Goal: Task Accomplishment & Management: Manage account settings

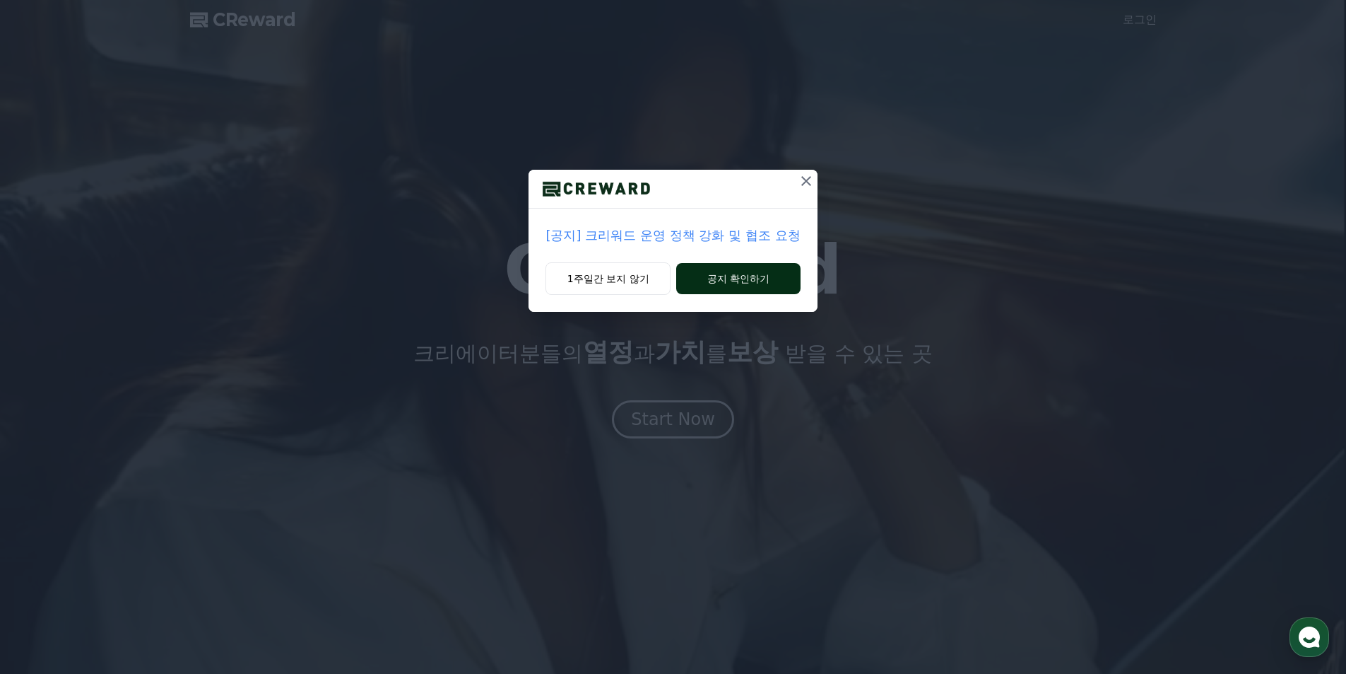
click at [731, 280] on button "공지 확인하기" at bounding box center [738, 278] width 124 height 31
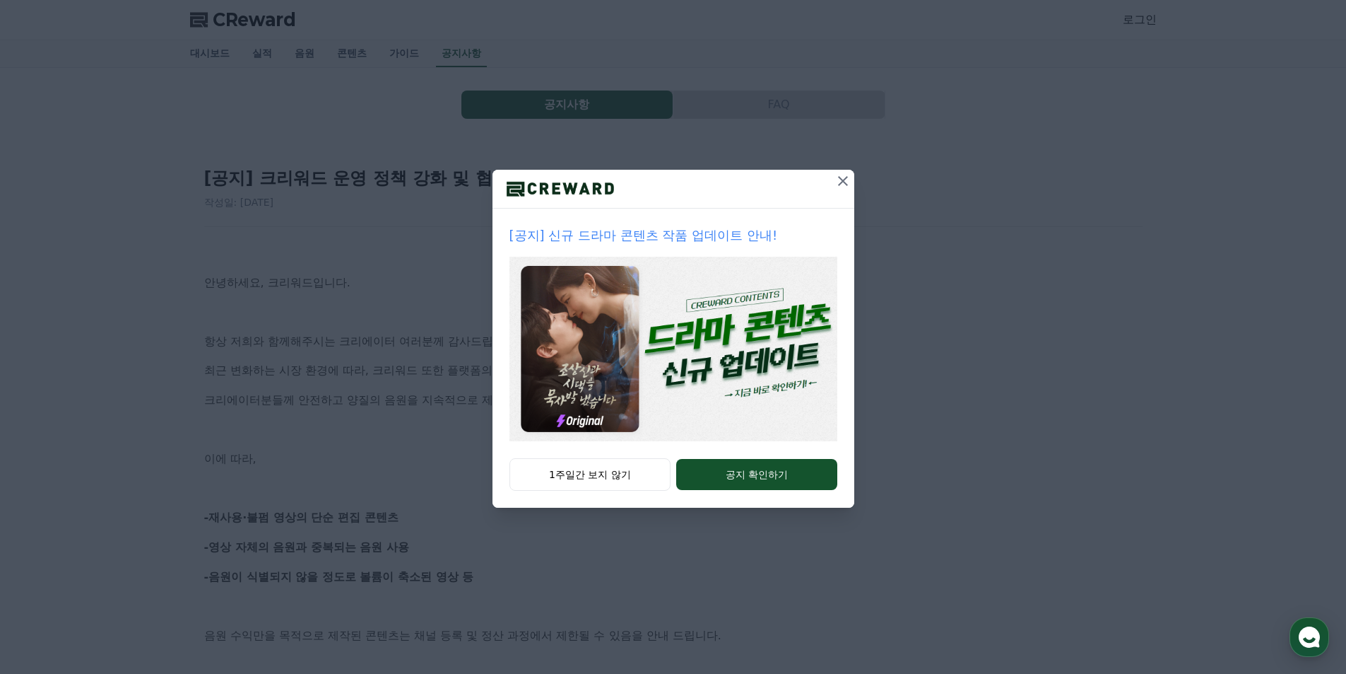
click at [842, 184] on icon at bounding box center [843, 180] width 17 height 17
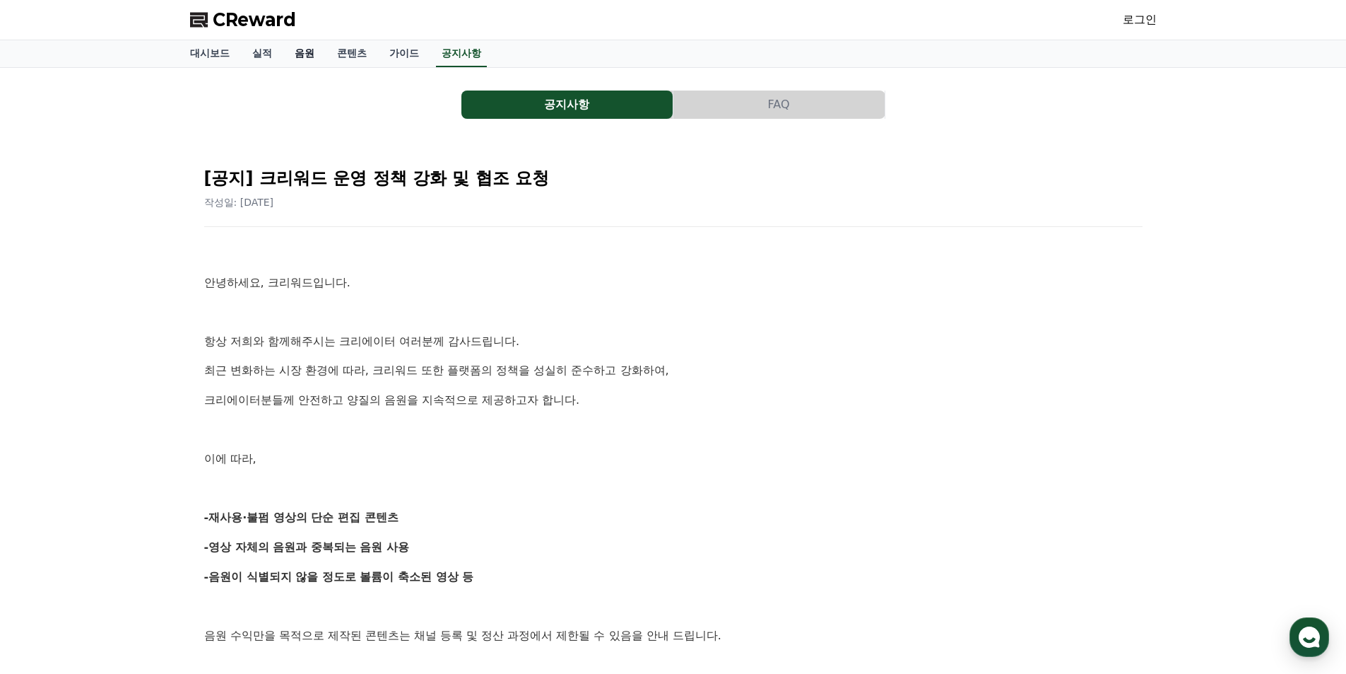
click at [293, 58] on link "음원" at bounding box center [304, 53] width 42 height 27
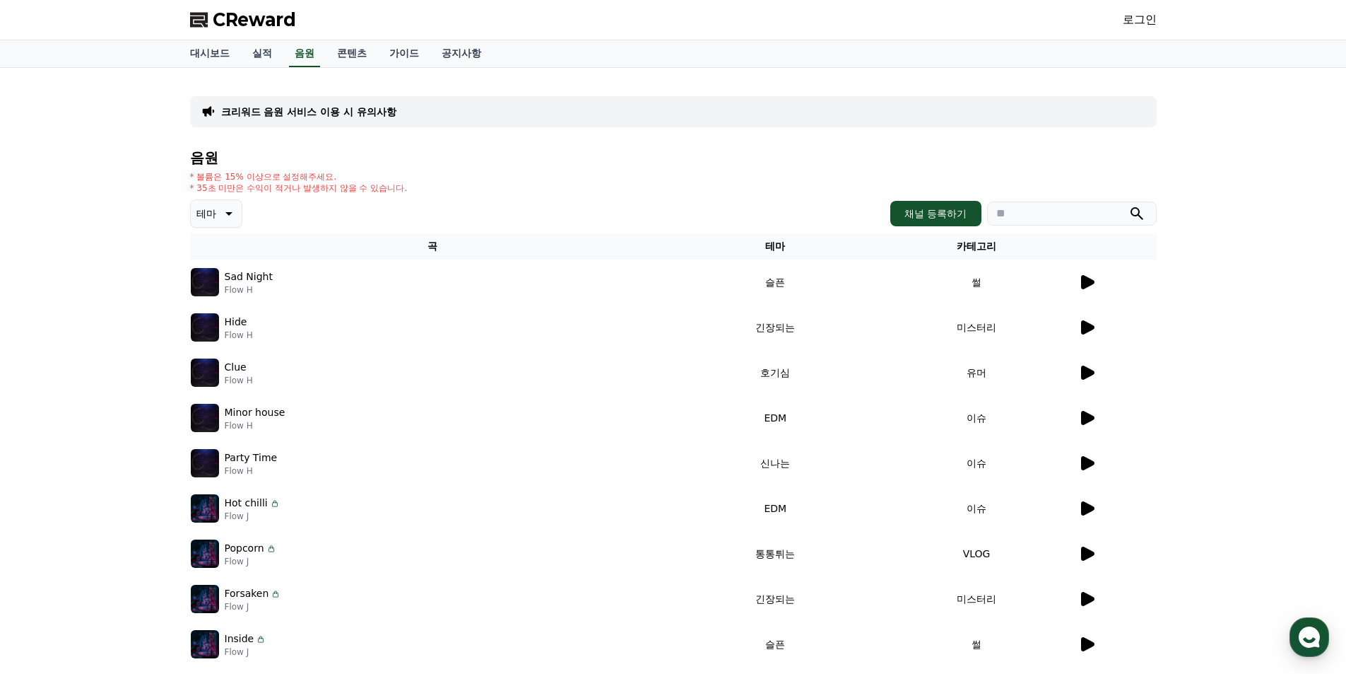
click at [1078, 287] on td at bounding box center [1117, 281] width 79 height 45
click at [1086, 286] on icon at bounding box center [1087, 282] width 13 height 14
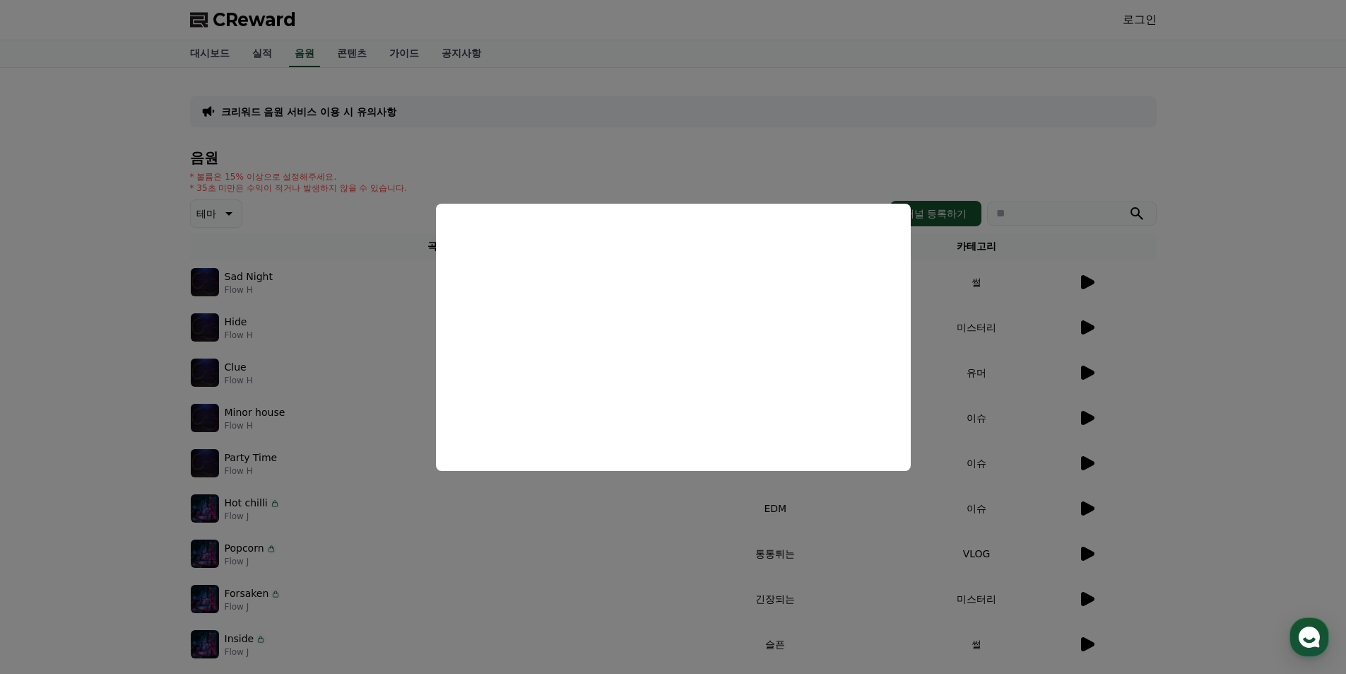
click at [1066, 338] on button "close modal" at bounding box center [673, 337] width 1346 height 674
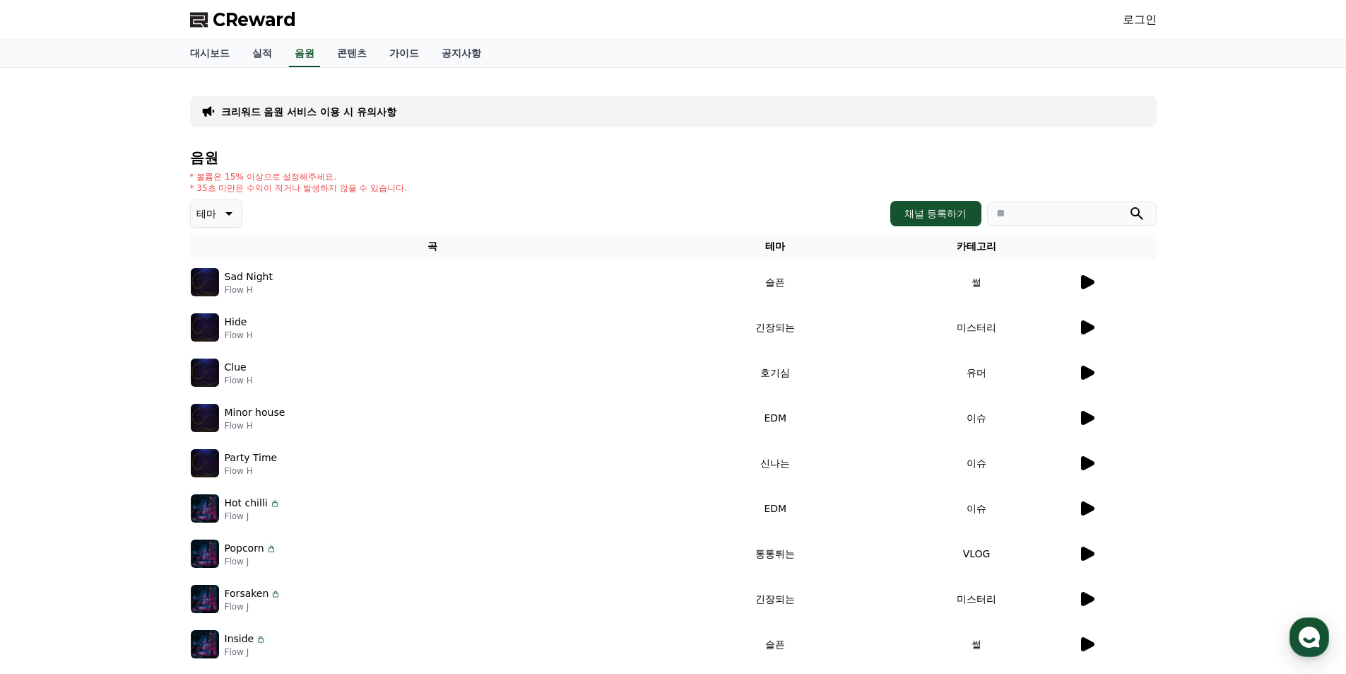
click at [210, 213] on p "테마" at bounding box center [206, 214] width 20 height 20
click at [264, 49] on link "실적" at bounding box center [262, 53] width 42 height 27
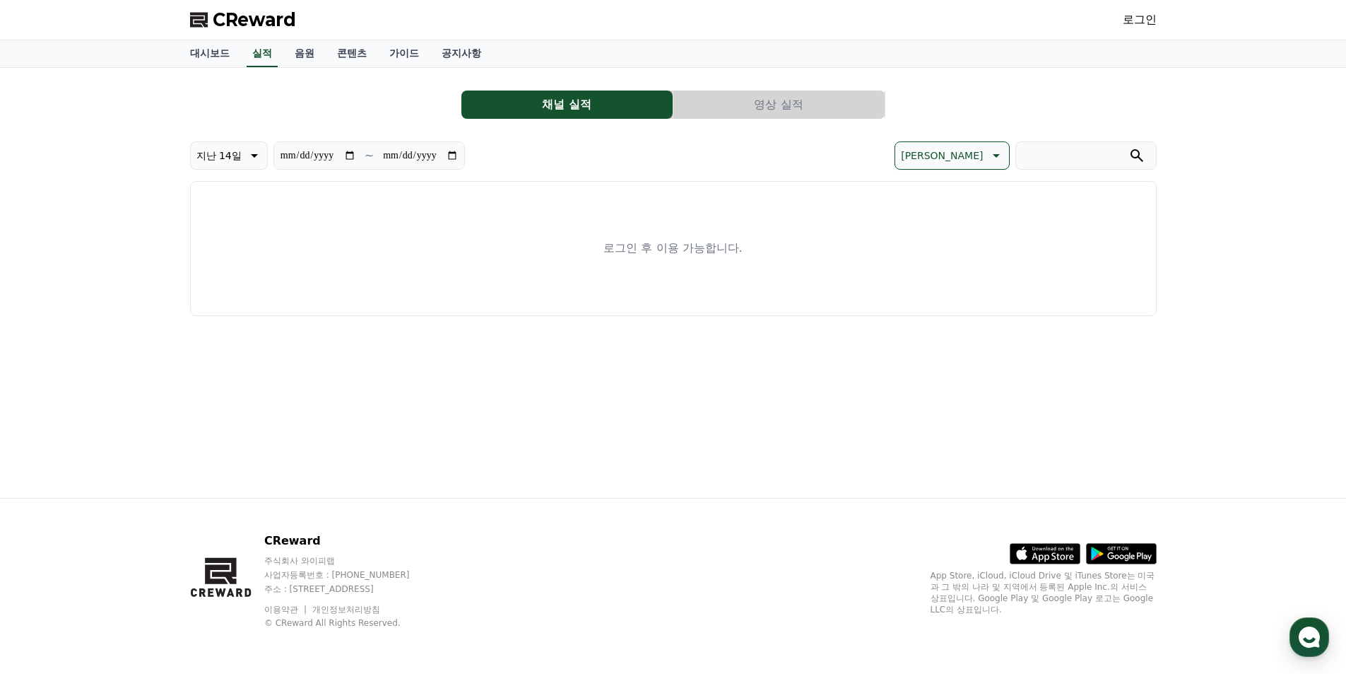
click at [1134, 23] on link "로그인" at bounding box center [1140, 19] width 34 height 17
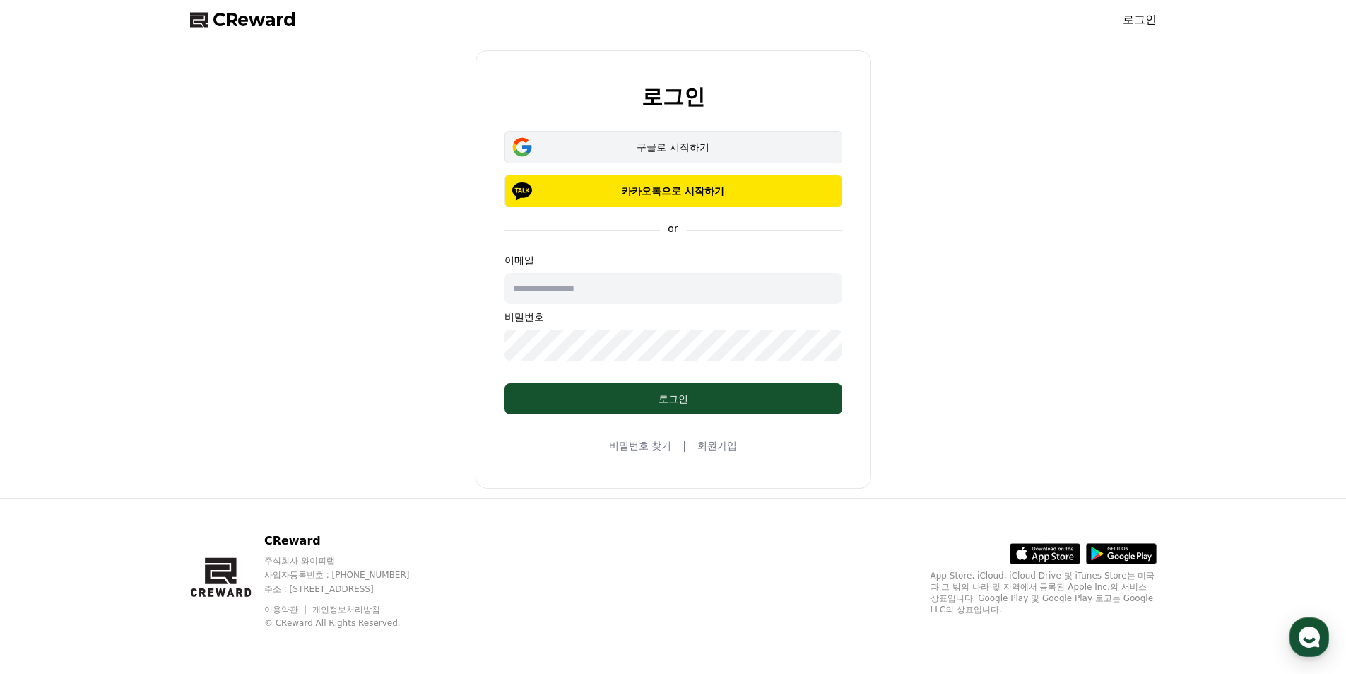
click at [676, 149] on div "구글로 시작하기" at bounding box center [673, 147] width 297 height 14
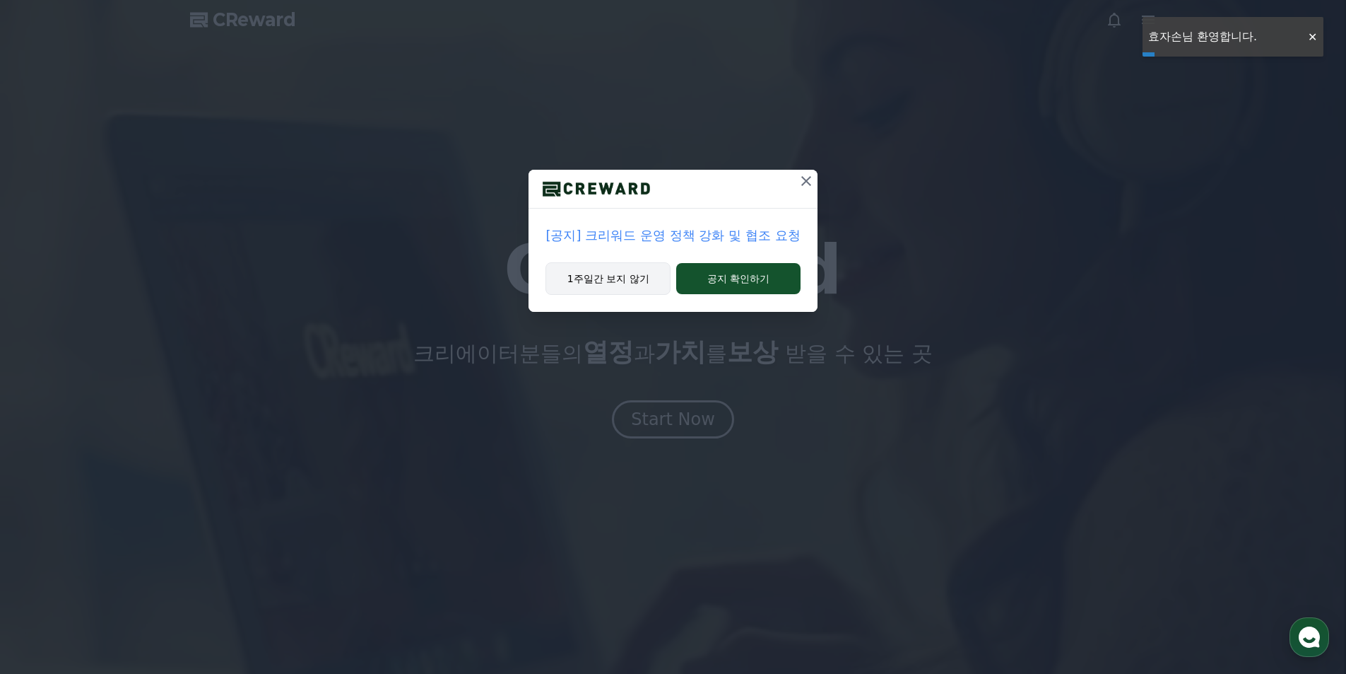
click at [611, 277] on button "1주일간 보지 않기" at bounding box center [608, 278] width 125 height 33
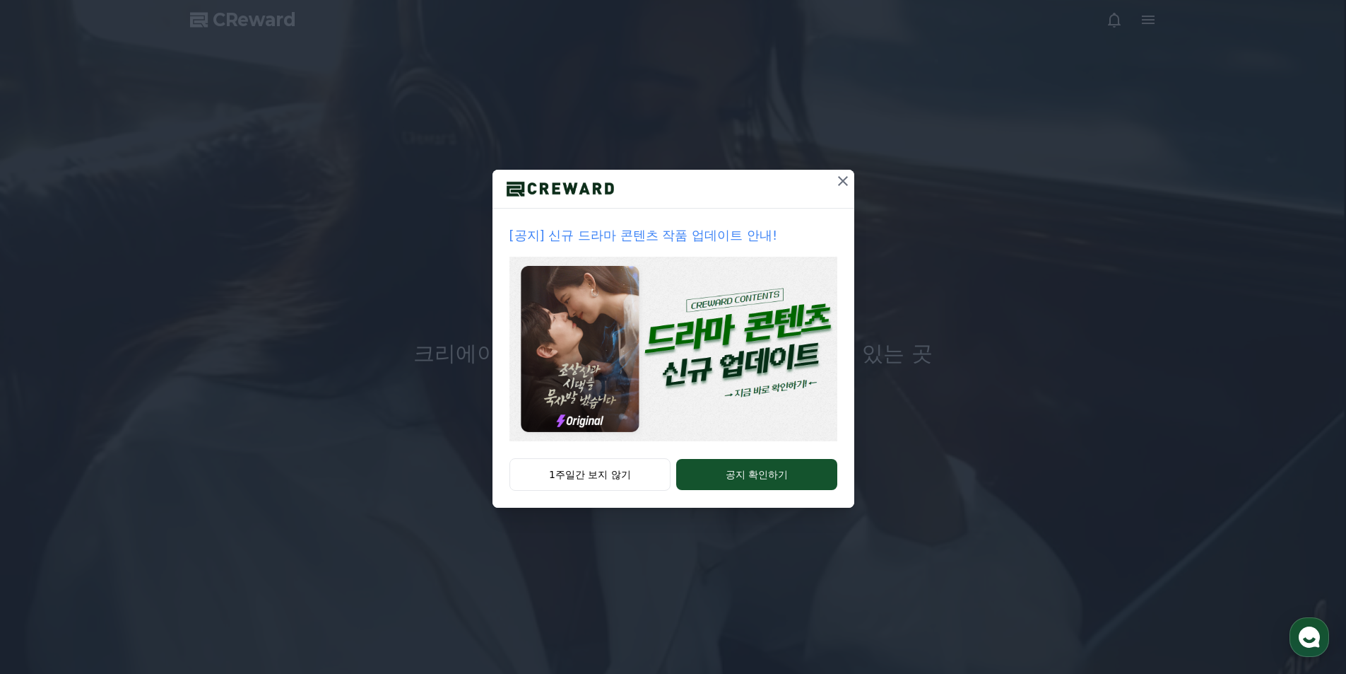
click at [841, 176] on icon at bounding box center [843, 180] width 17 height 17
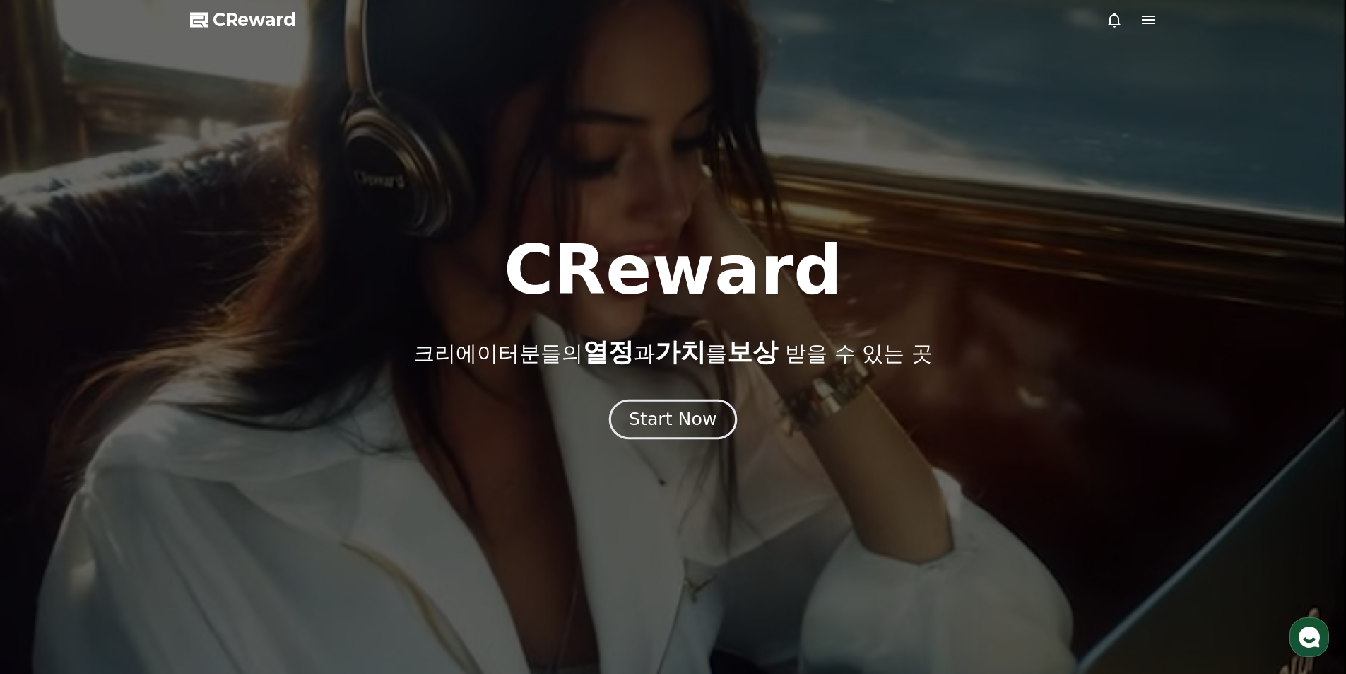
click at [675, 413] on div "Start Now" at bounding box center [673, 419] width 88 height 24
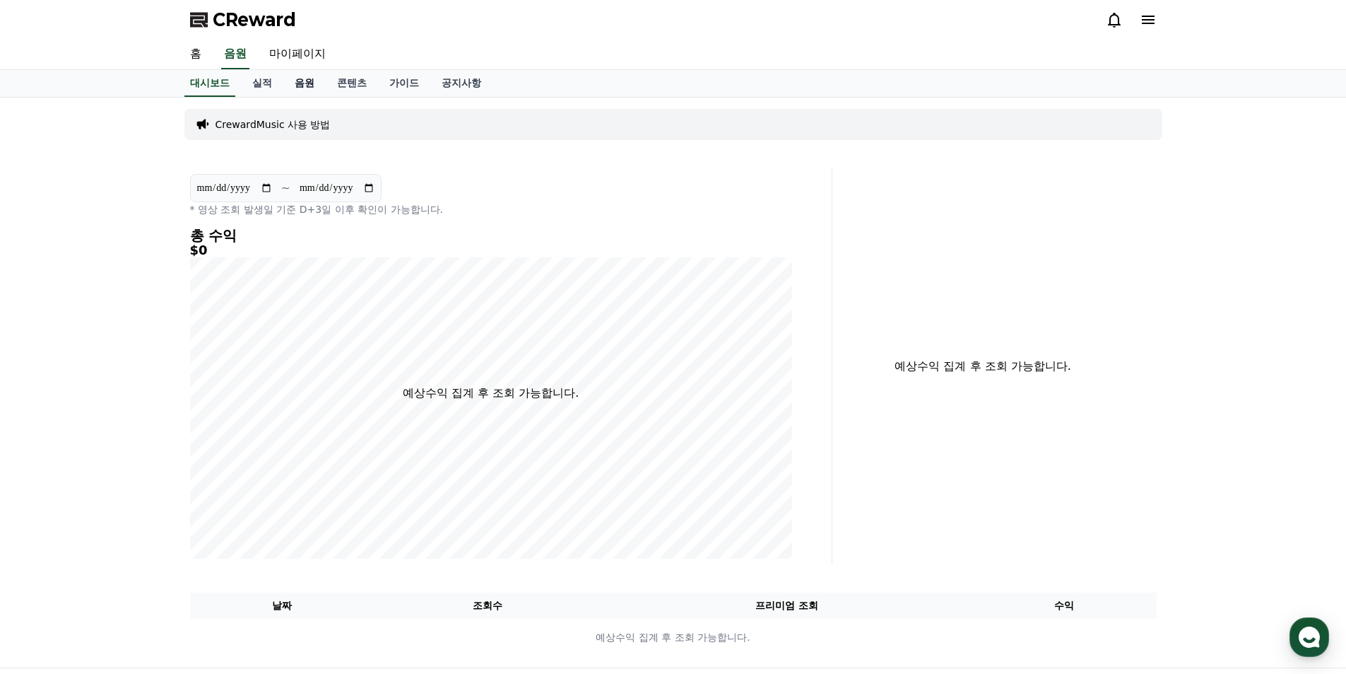
click at [310, 86] on link "음원" at bounding box center [304, 83] width 42 height 27
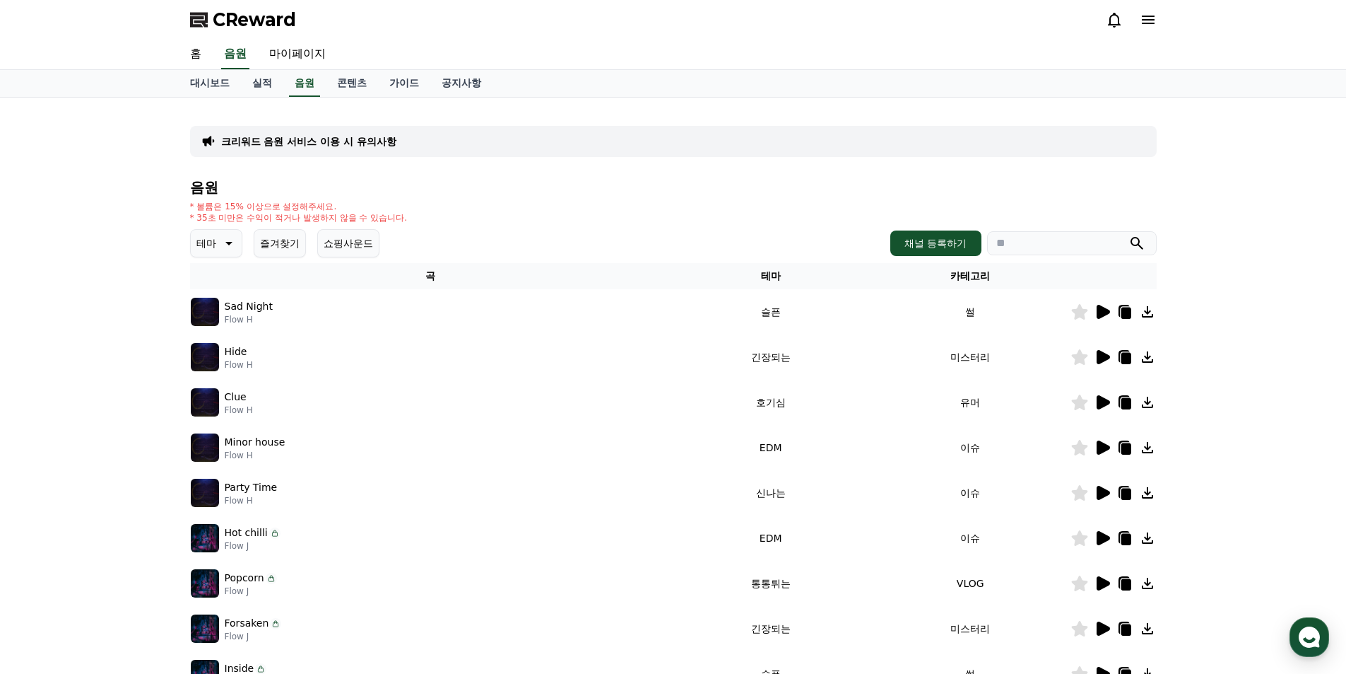
click at [270, 312] on div "Sad Night Flow H" at bounding box center [431, 312] width 480 height 28
click at [223, 310] on div "Sad Night Flow H" at bounding box center [431, 312] width 480 height 28
click at [1102, 314] on icon at bounding box center [1103, 312] width 13 height 14
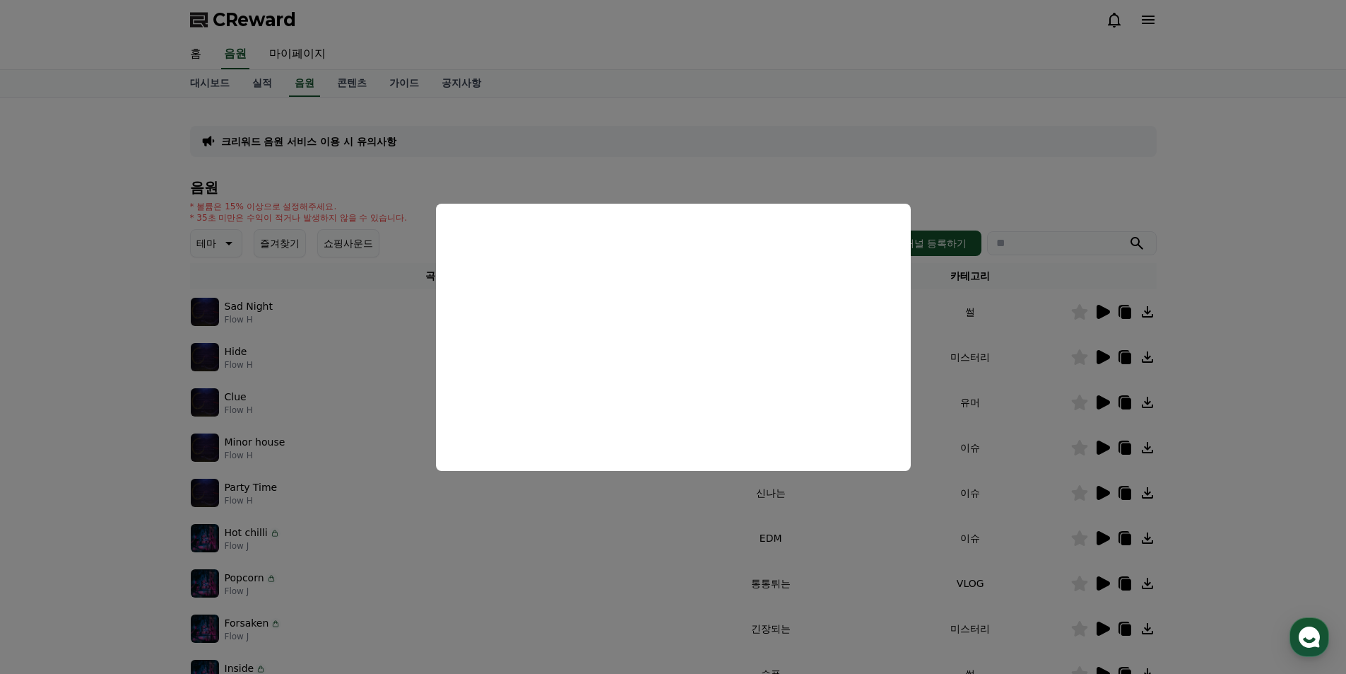
click at [1210, 249] on button "close modal" at bounding box center [673, 337] width 1346 height 674
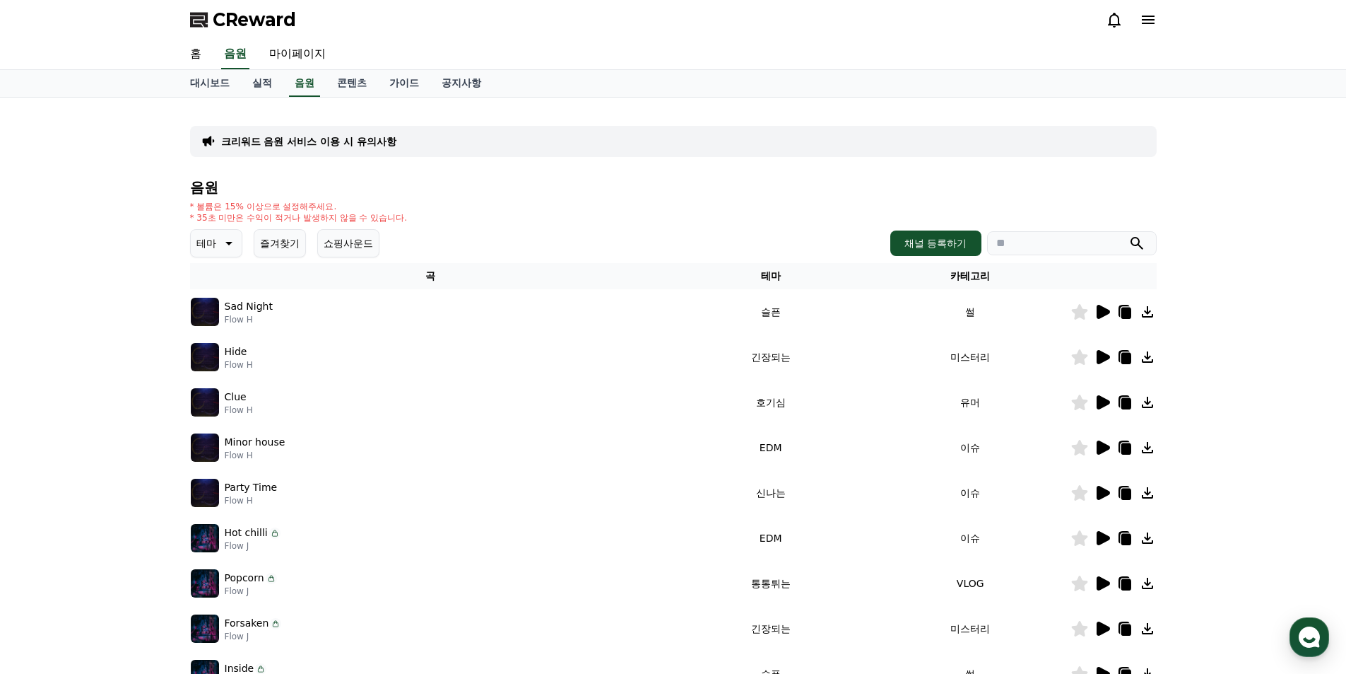
click at [371, 144] on p "크리워드 음원 서비스 이용 시 유의사항" at bounding box center [308, 141] width 175 height 14
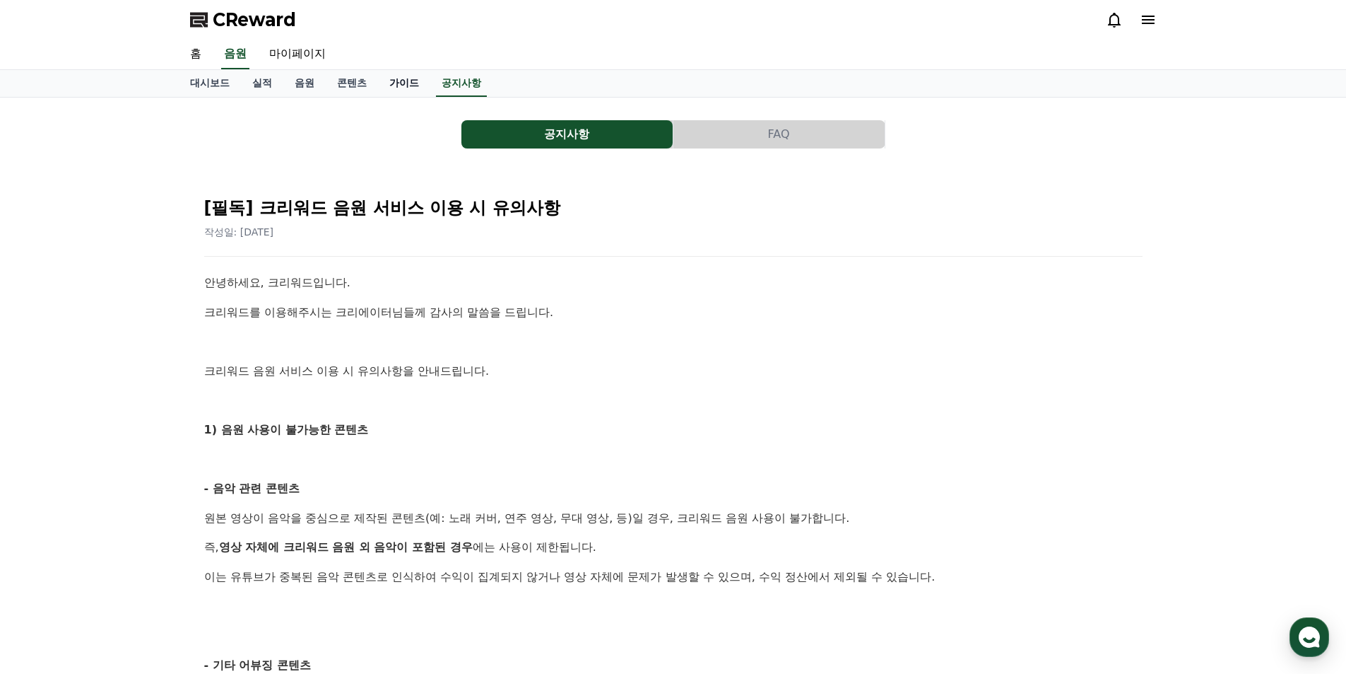
click at [399, 88] on link "가이드" at bounding box center [404, 83] width 52 height 27
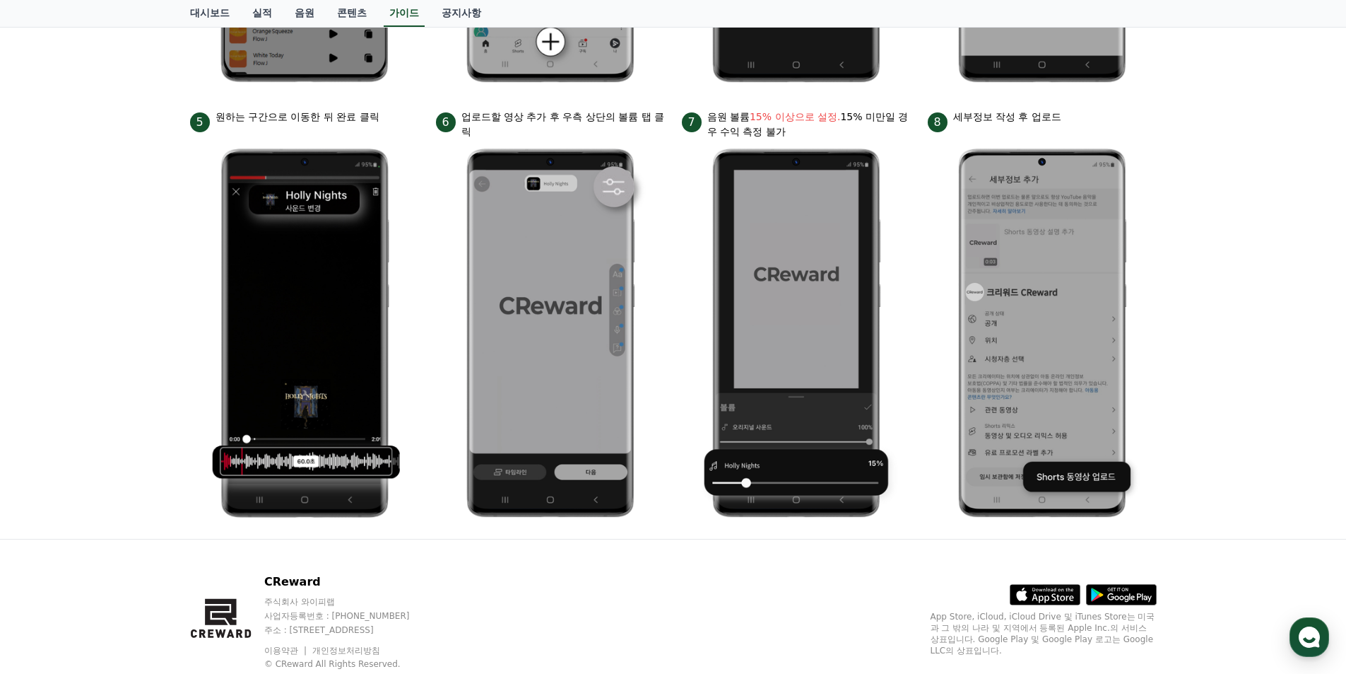
scroll to position [139, 0]
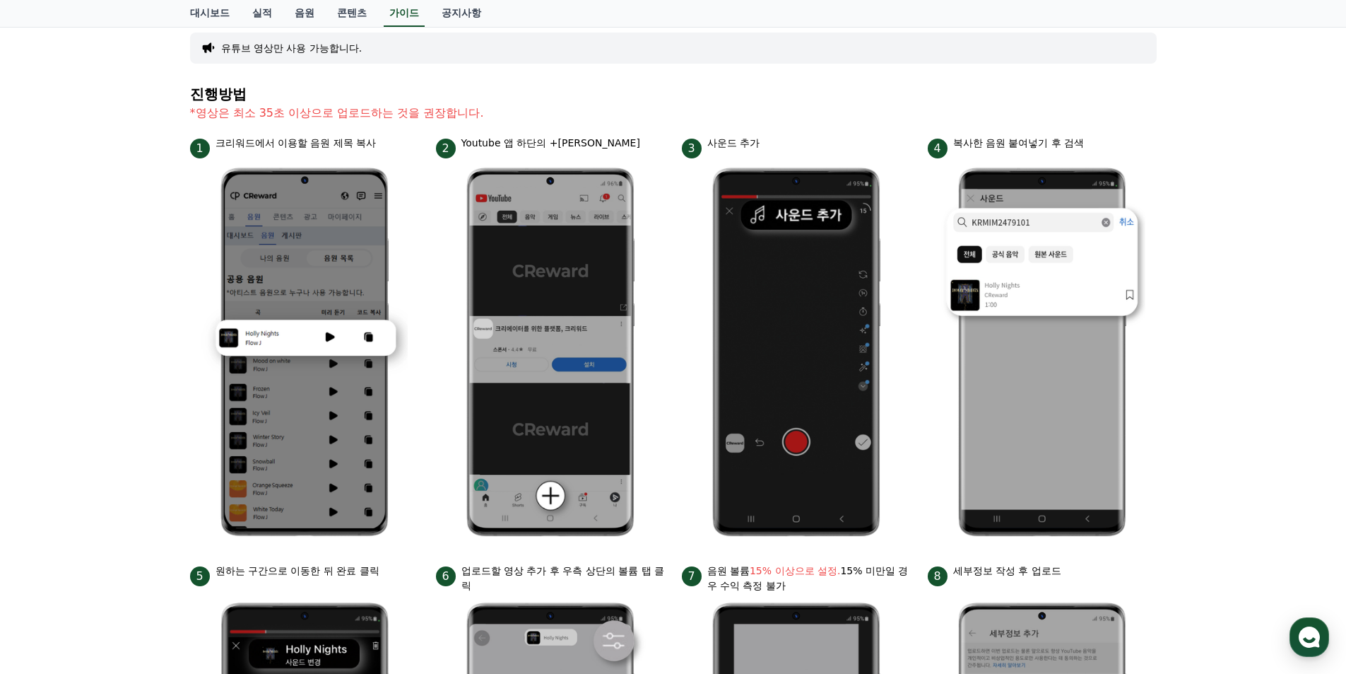
drag, startPoint x: 1276, startPoint y: 541, endPoint x: 1262, endPoint y: 538, distance: 15.1
click at [1276, 541] on div "안드로이드 아이폰 PC 유튜브 영상만 사용 가능합니다. 진행방법 *영상은 최소 35초 이상으로 업로드하는 것을 권장합니다. 1 크리워드에서 이…" at bounding box center [673, 475] width 1346 height 1033
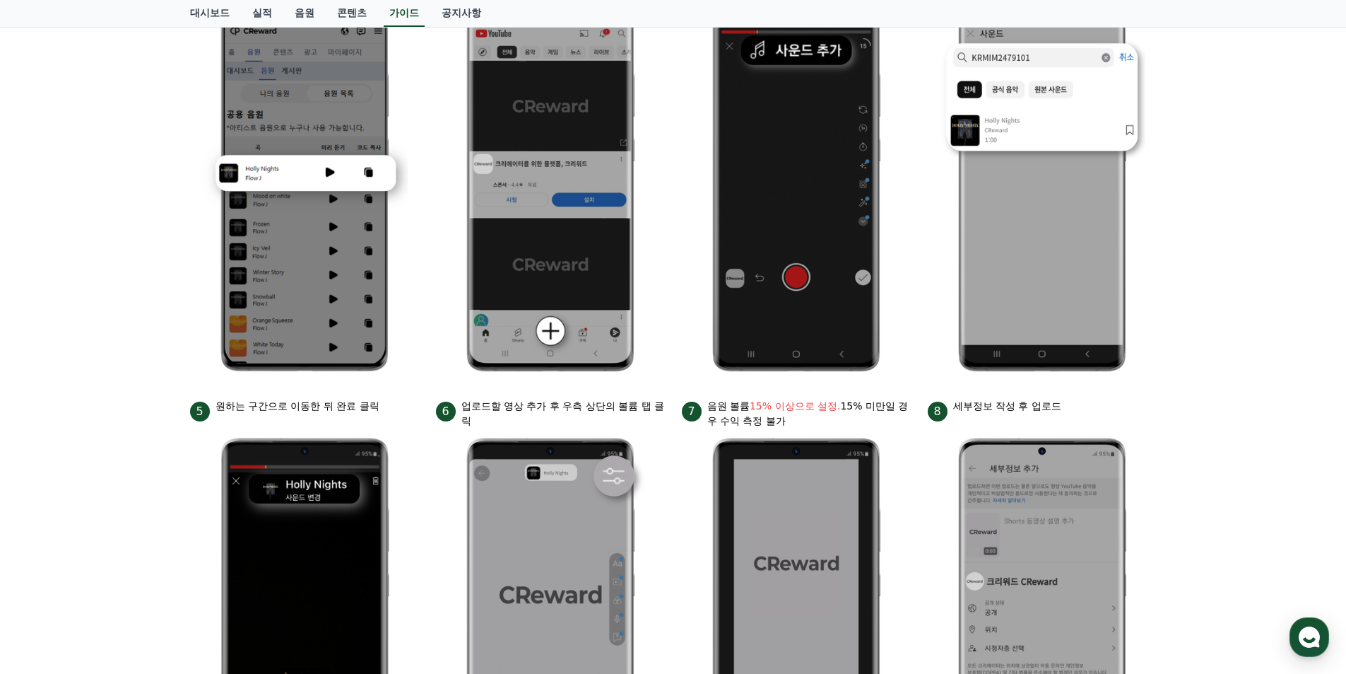
scroll to position [469, 0]
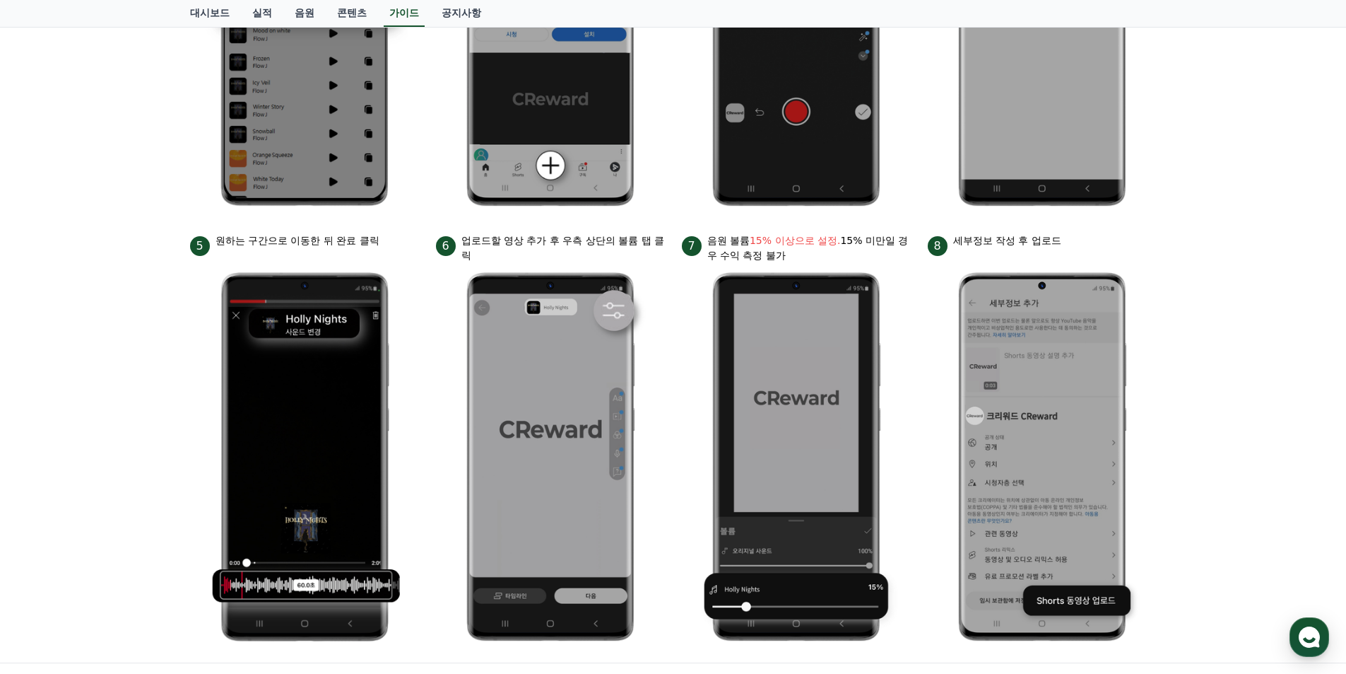
click at [1062, 419] on img at bounding box center [1042, 457] width 206 height 388
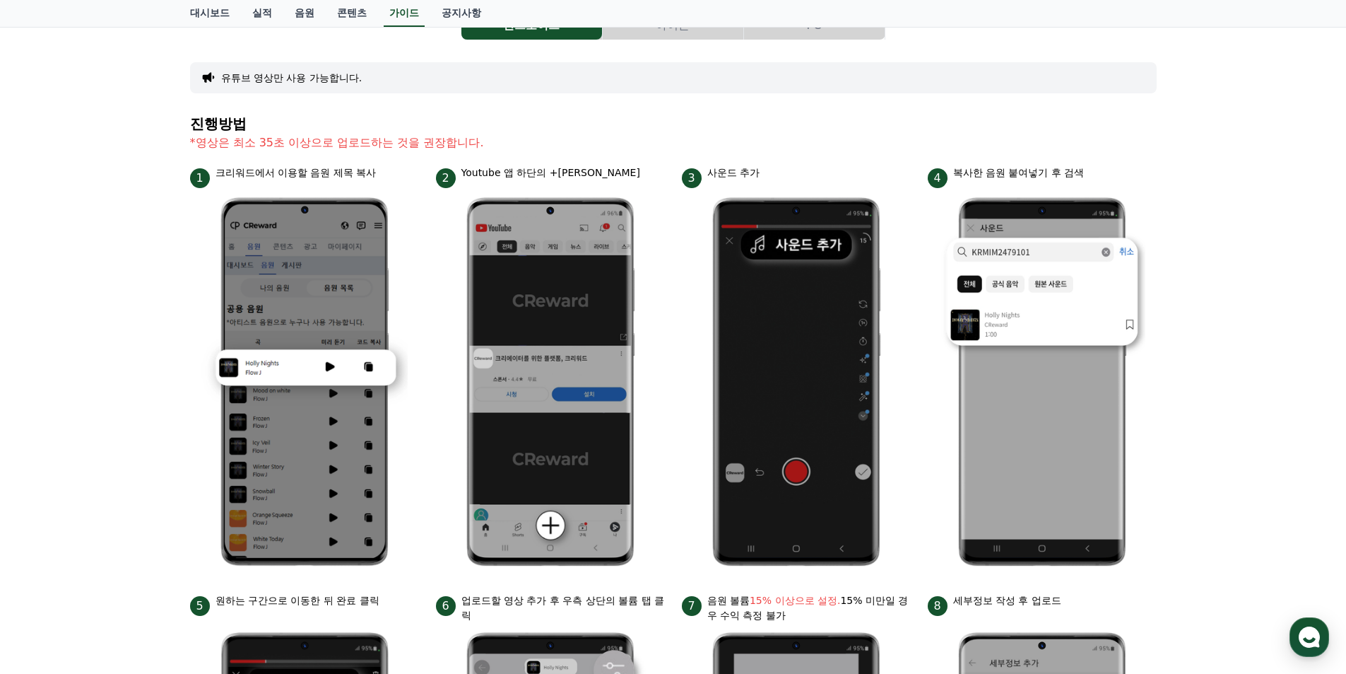
scroll to position [0, 0]
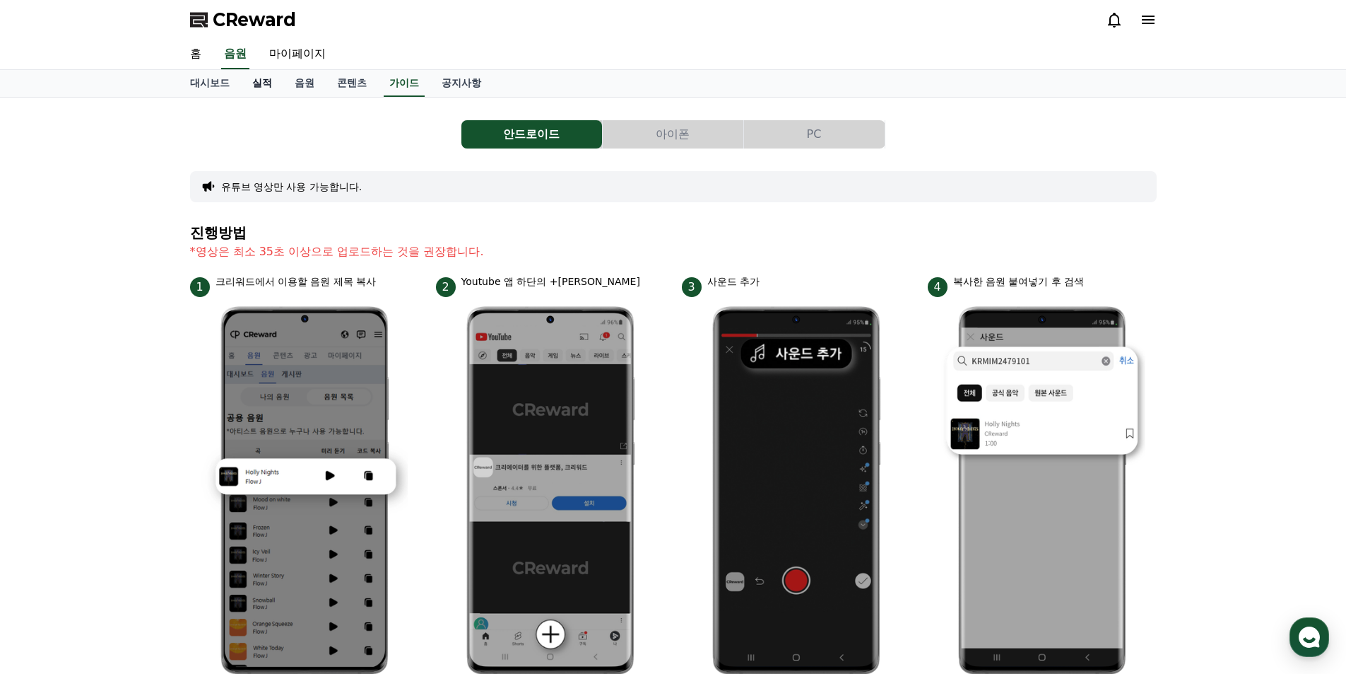
click at [269, 83] on link "실적" at bounding box center [262, 83] width 42 height 27
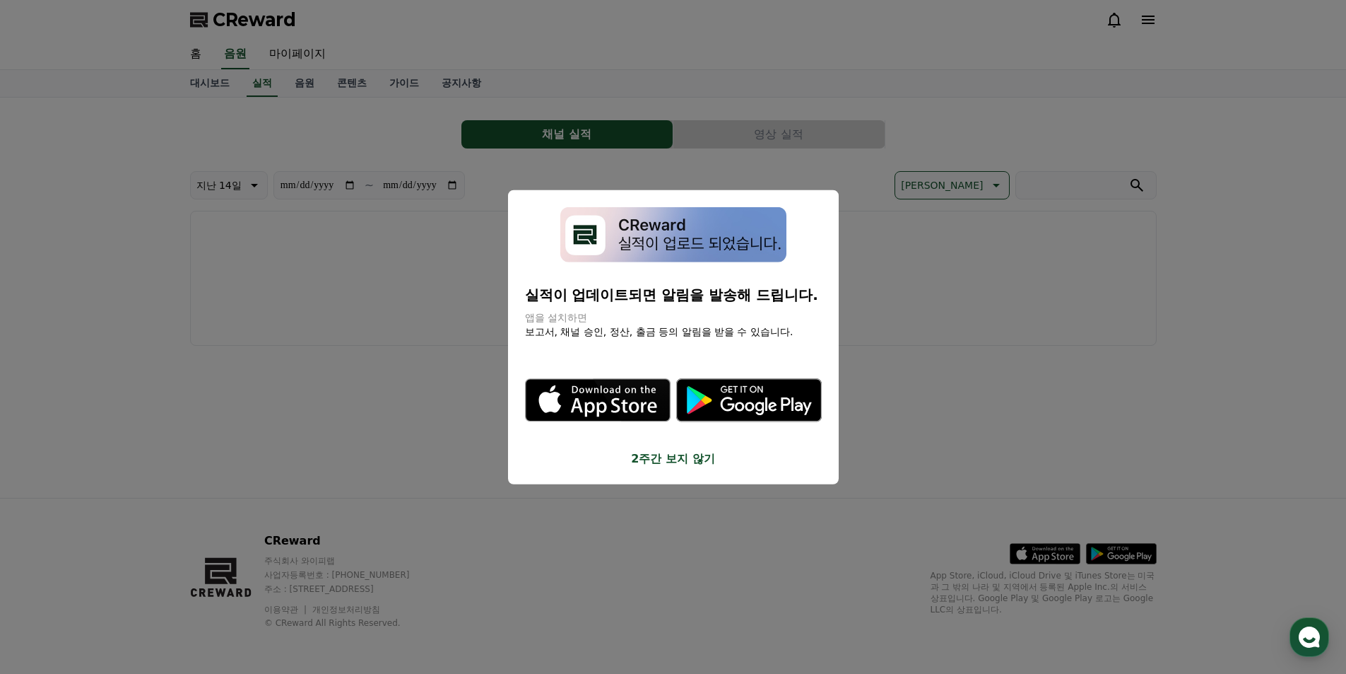
click at [700, 462] on button "2주간 보지 않기" at bounding box center [673, 458] width 297 height 17
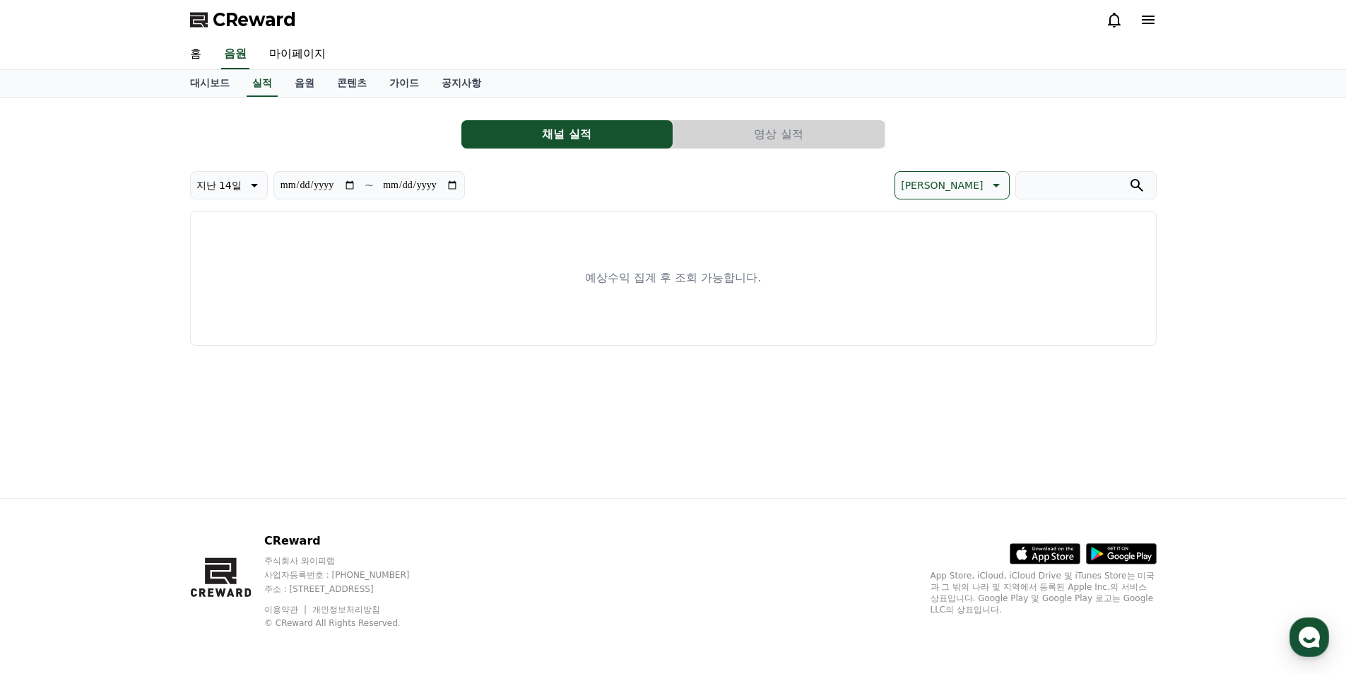
click at [758, 146] on button "영상 실적" at bounding box center [779, 134] width 211 height 28
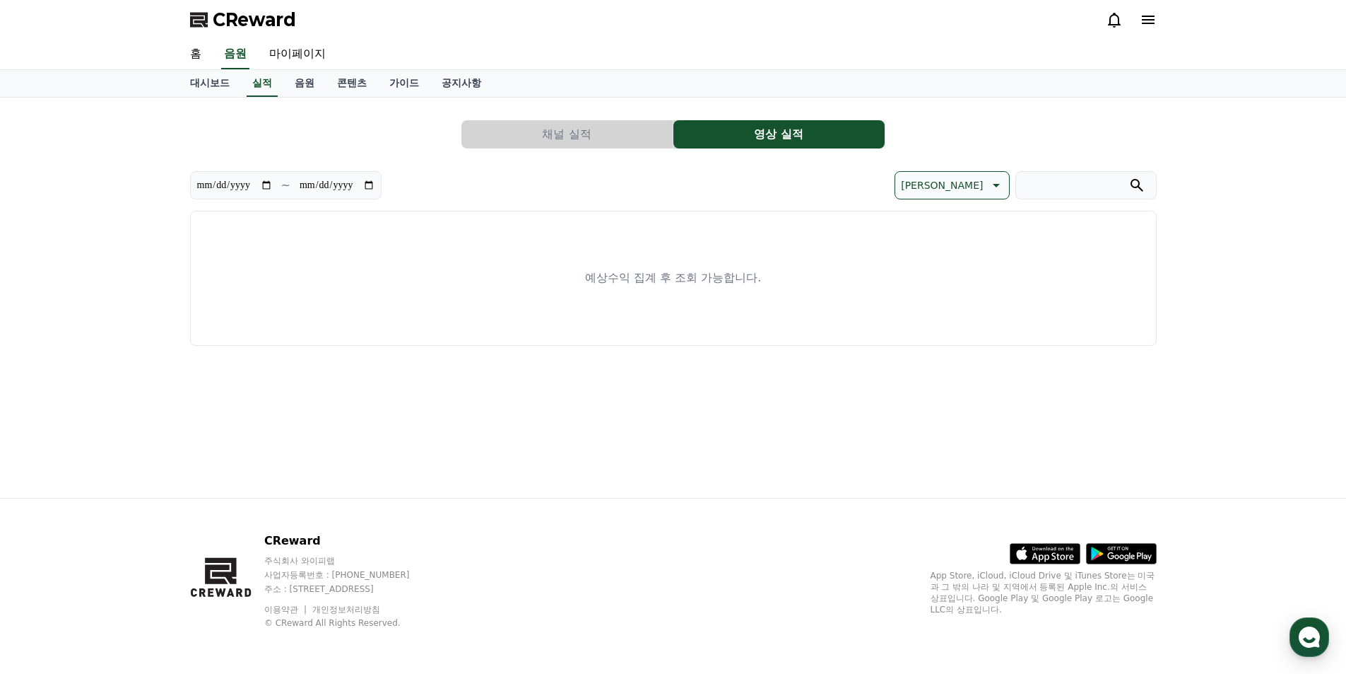
click at [623, 134] on button "채널 실적" at bounding box center [567, 134] width 211 height 28
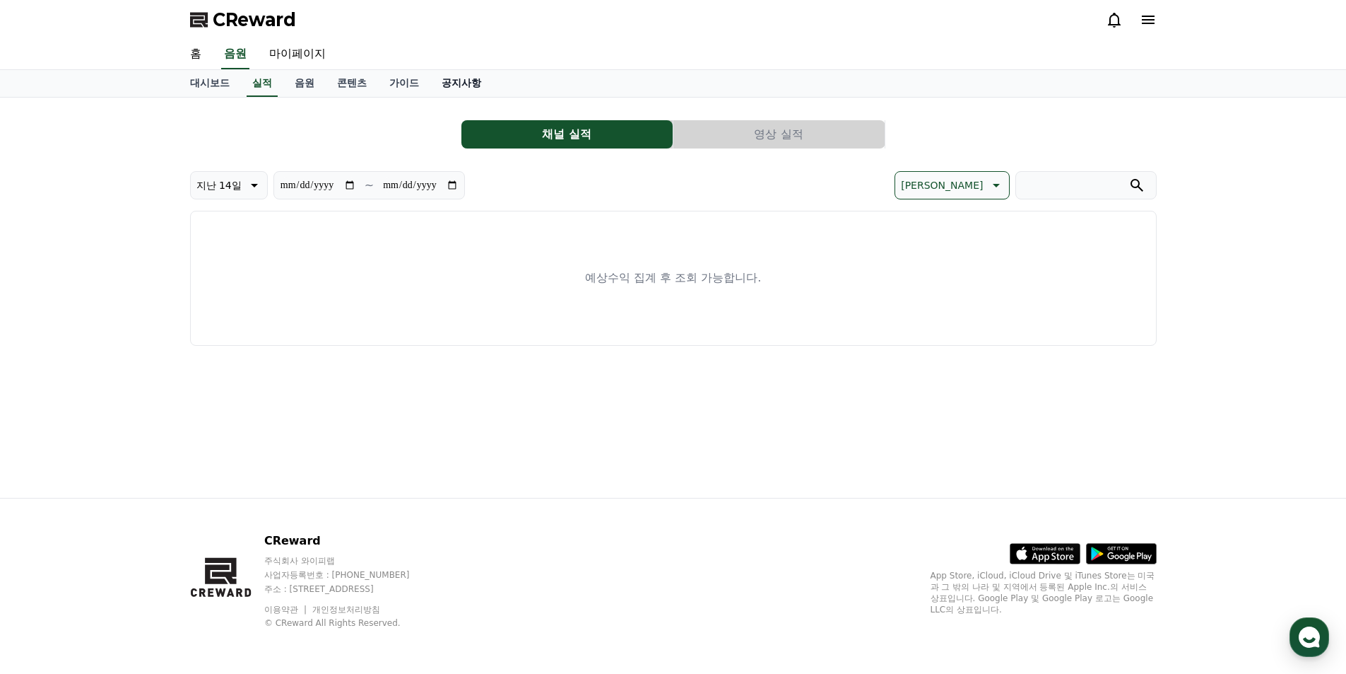
click at [458, 84] on link "공지사항" at bounding box center [461, 83] width 62 height 27
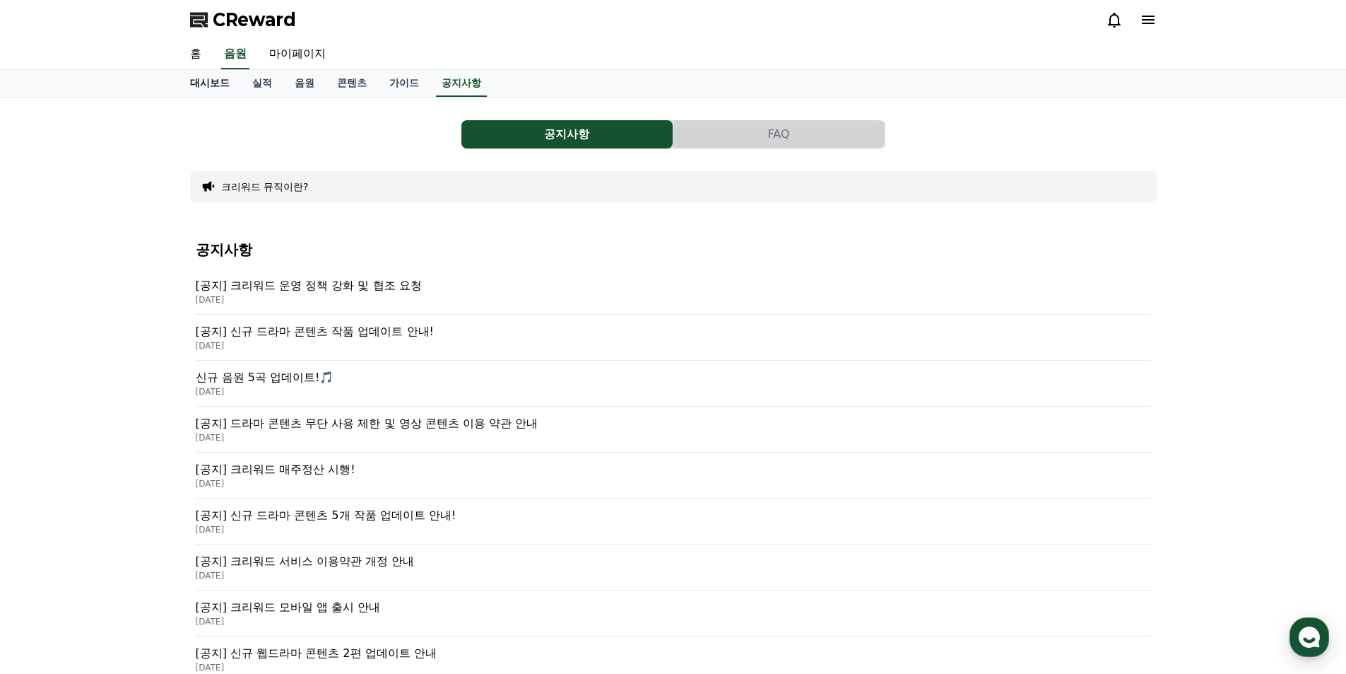
click at [208, 85] on link "대시보드" at bounding box center [210, 83] width 62 height 27
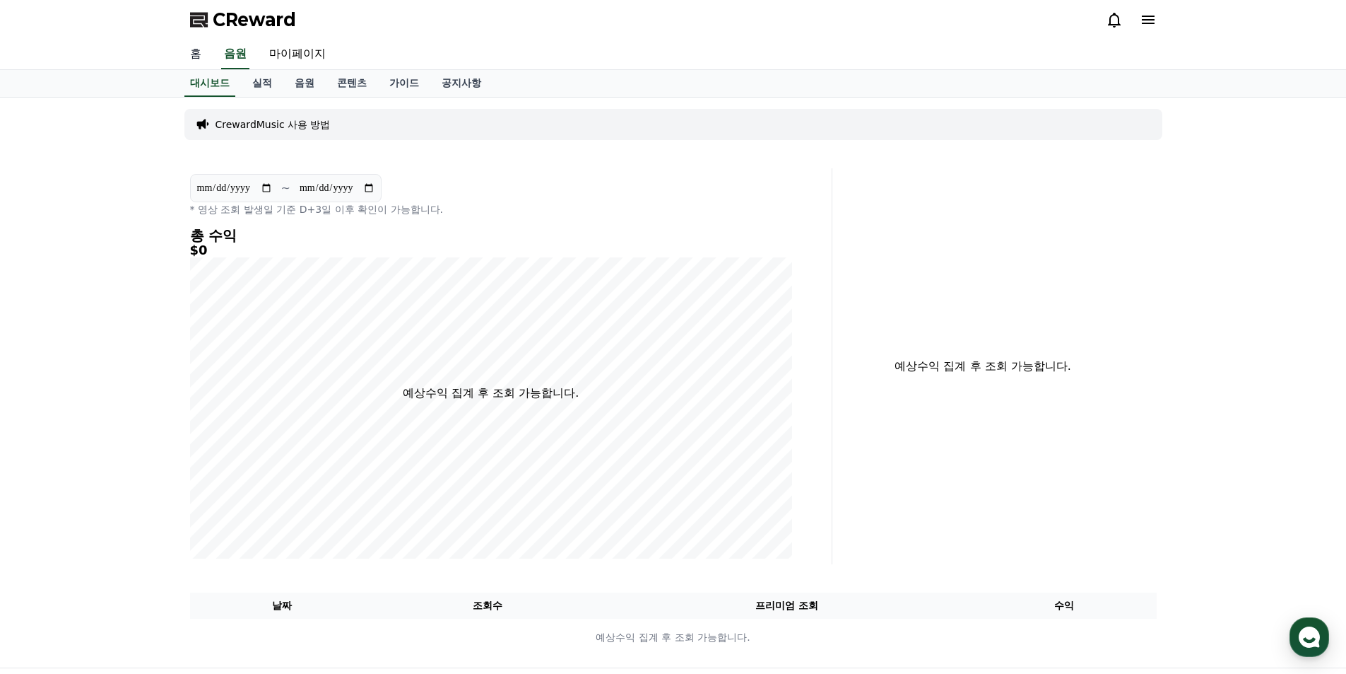
click at [192, 57] on link "홈" at bounding box center [196, 55] width 34 height 30
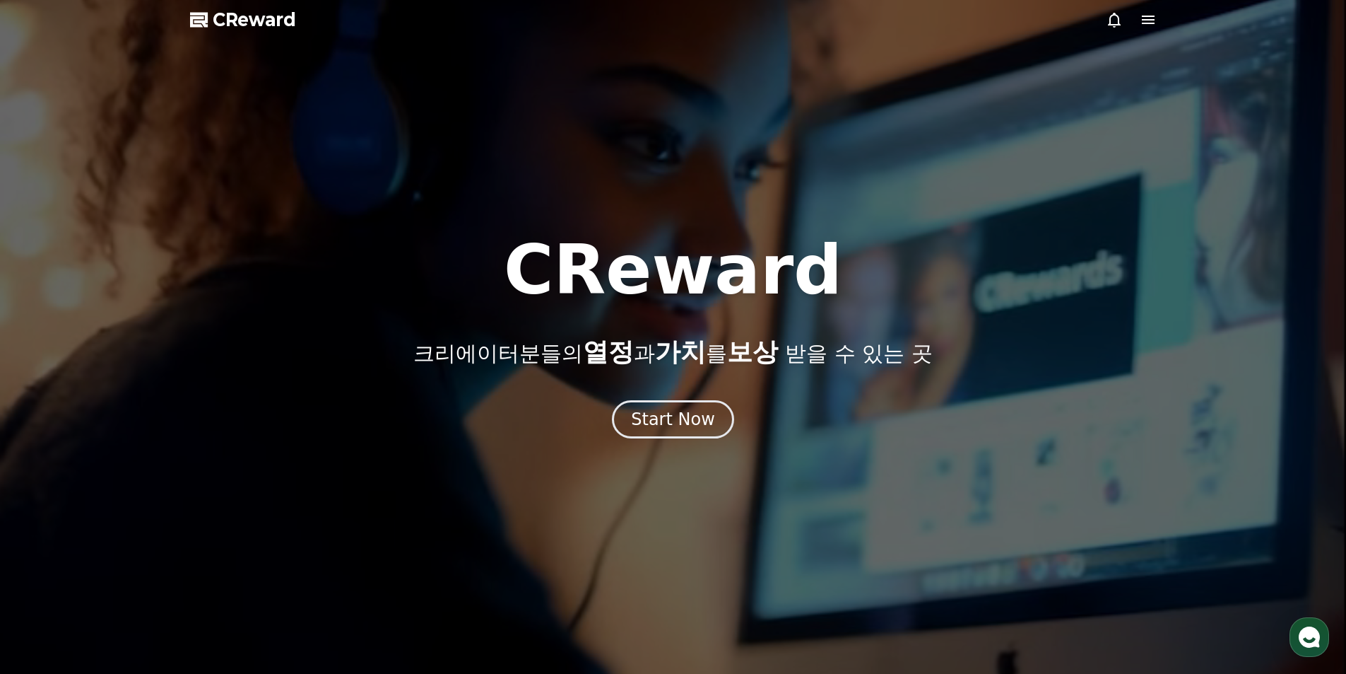
click at [1134, 25] on div at bounding box center [1131, 19] width 51 height 17
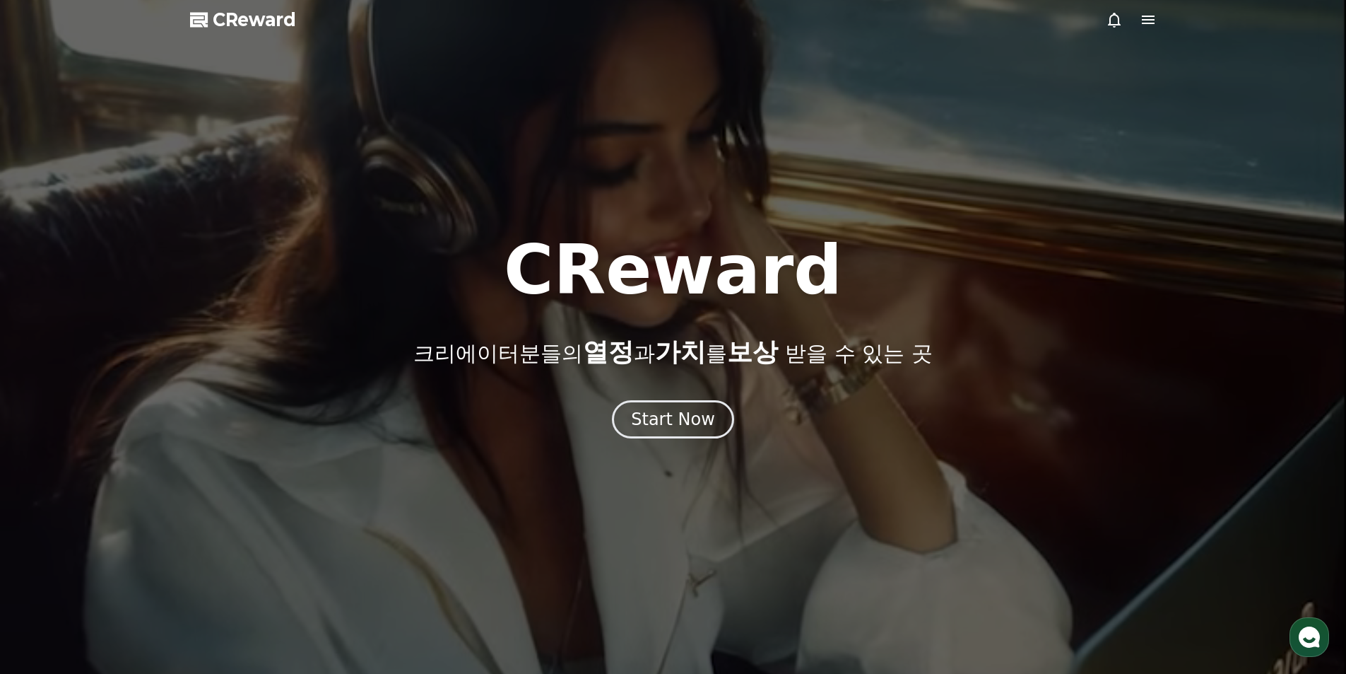
click at [1144, 20] on icon at bounding box center [1148, 20] width 13 height 8
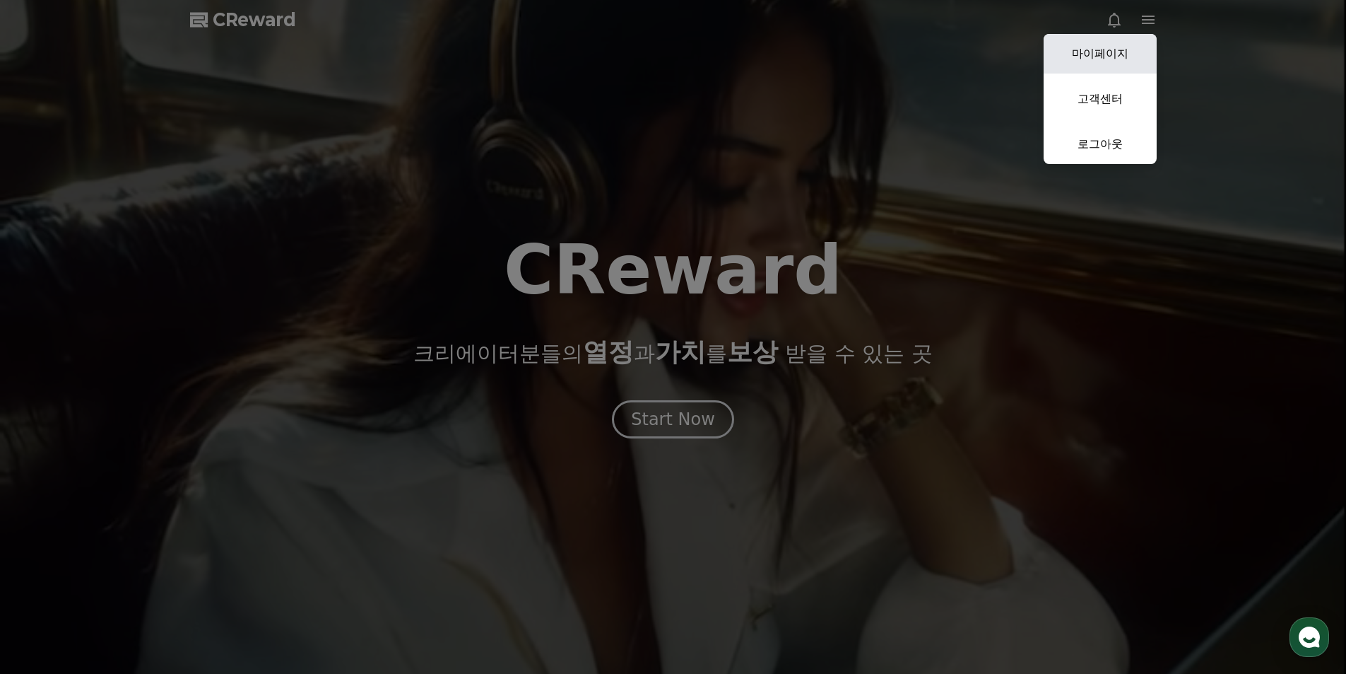
click at [1106, 52] on link "마이페이지" at bounding box center [1100, 54] width 113 height 40
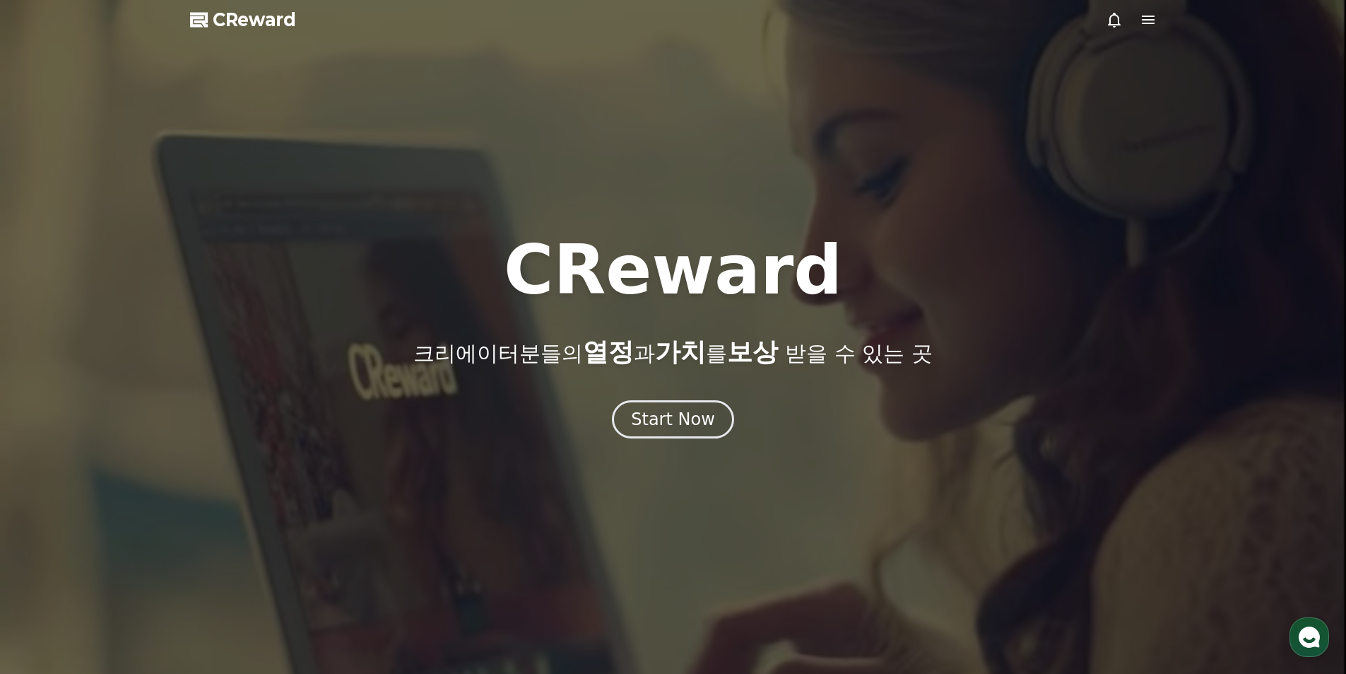
select select "**********"
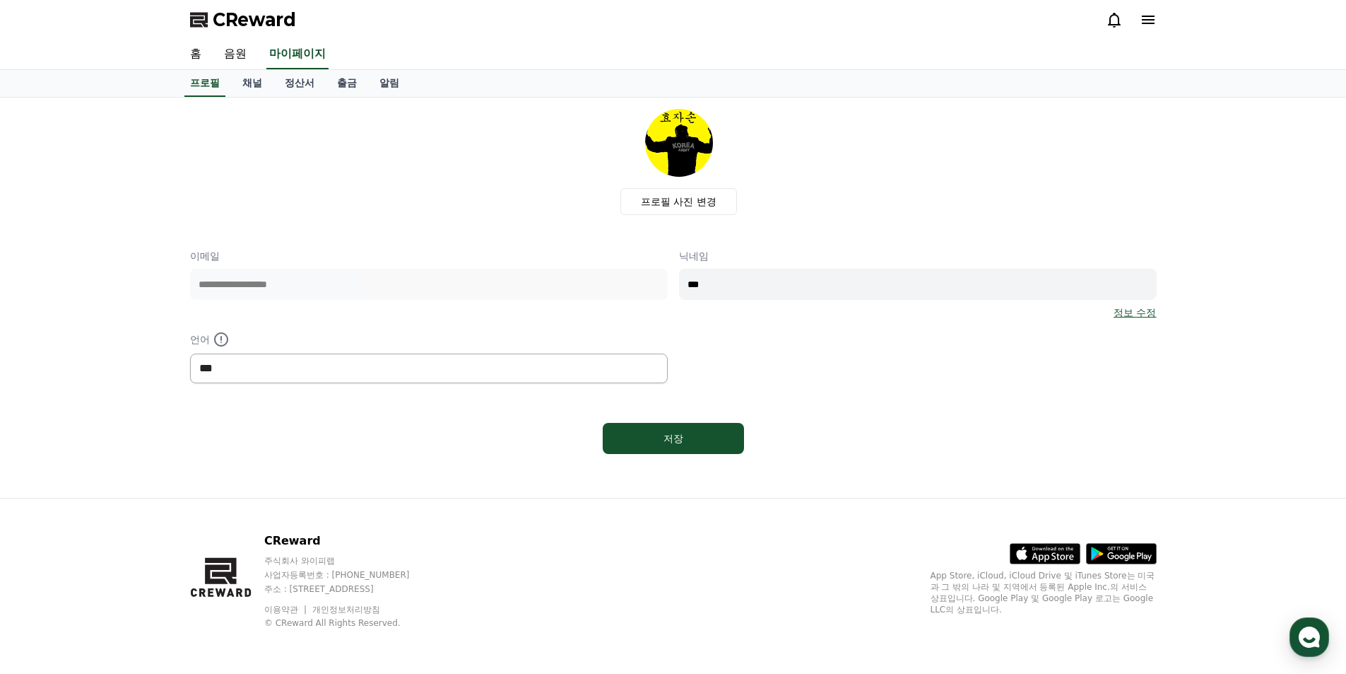
click at [487, 374] on select "*** ******* ***" at bounding box center [429, 368] width 478 height 30
click at [932, 375] on div "**********" at bounding box center [673, 316] width 967 height 134
click at [341, 84] on link "출금" at bounding box center [347, 83] width 42 height 27
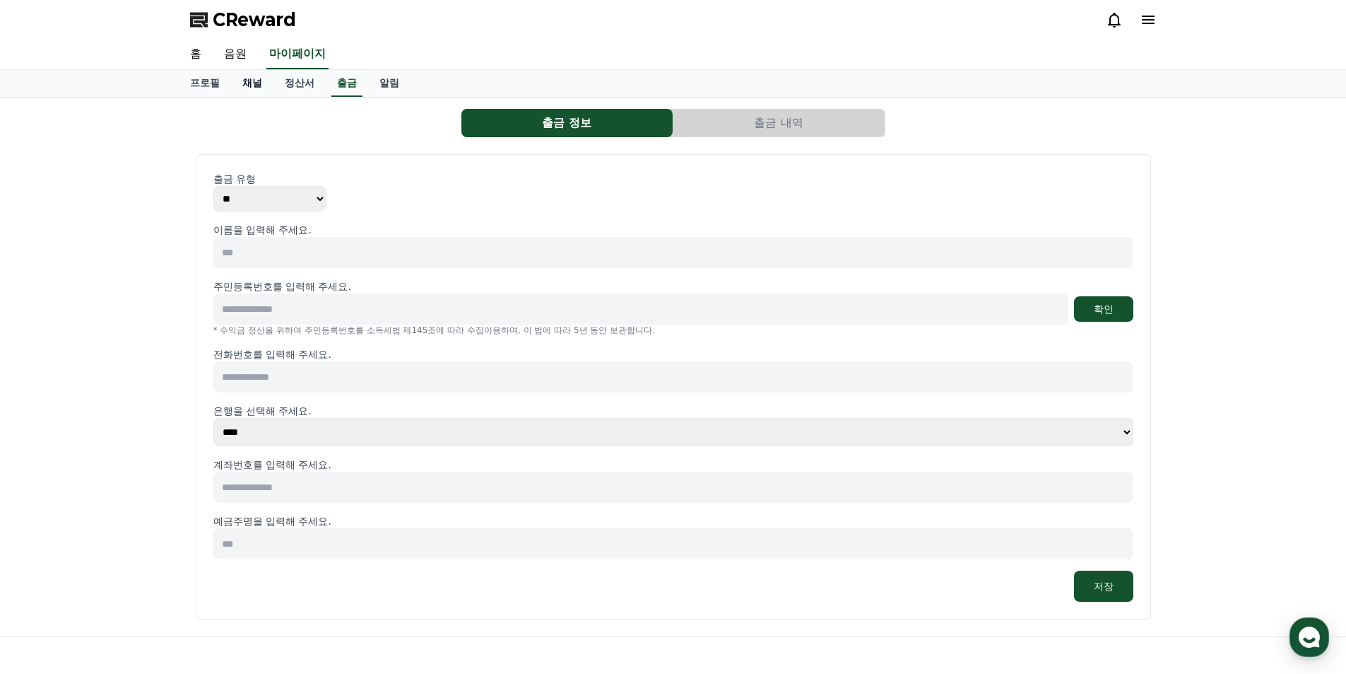
click at [231, 86] on link "채널" at bounding box center [252, 83] width 42 height 27
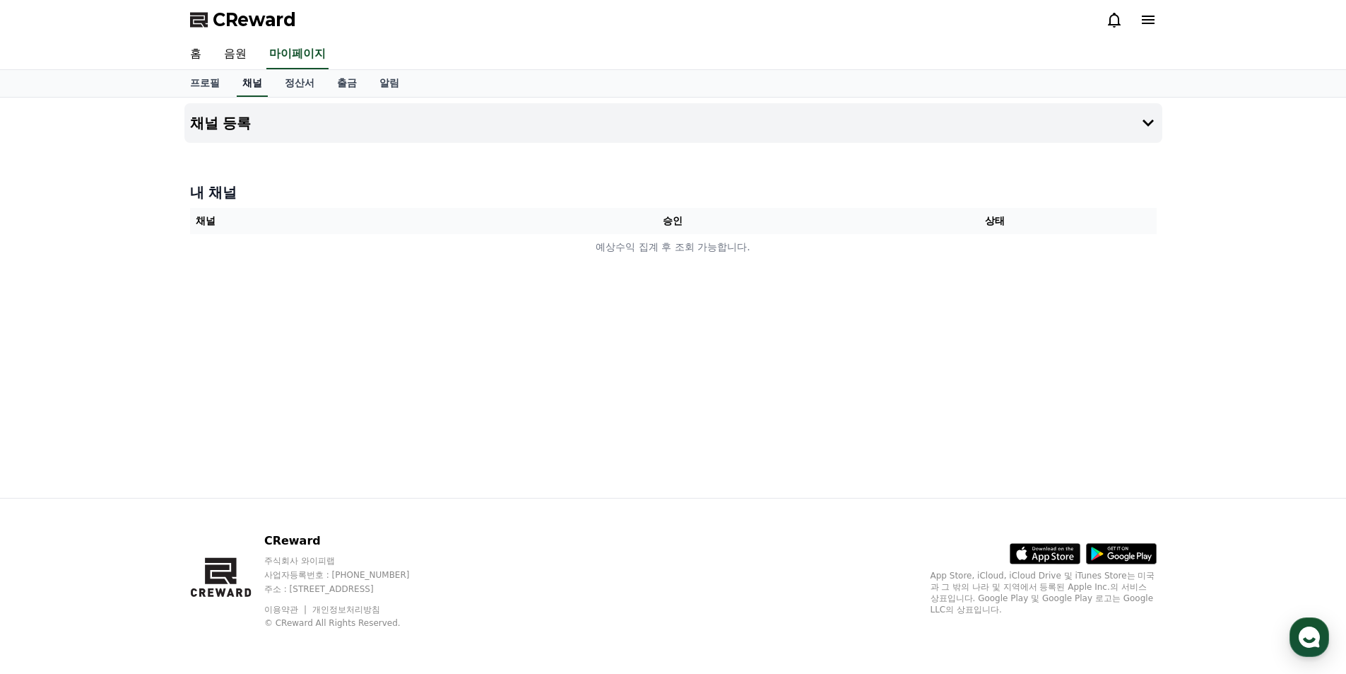
click at [246, 83] on link "채널" at bounding box center [252, 83] width 31 height 27
drag, startPoint x: 288, startPoint y: 86, endPoint x: 329, endPoint y: 86, distance: 41.0
click at [289, 86] on link "정산서" at bounding box center [300, 83] width 52 height 27
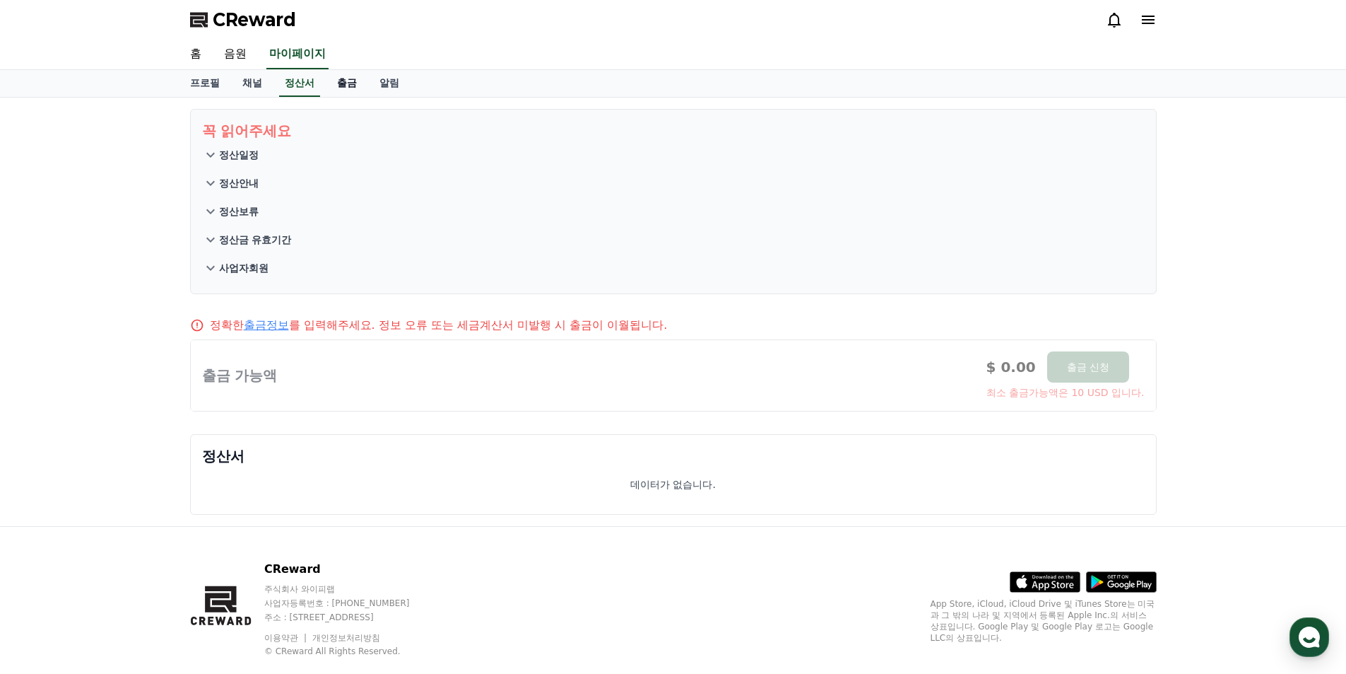
click at [345, 87] on link "출금" at bounding box center [347, 83] width 42 height 27
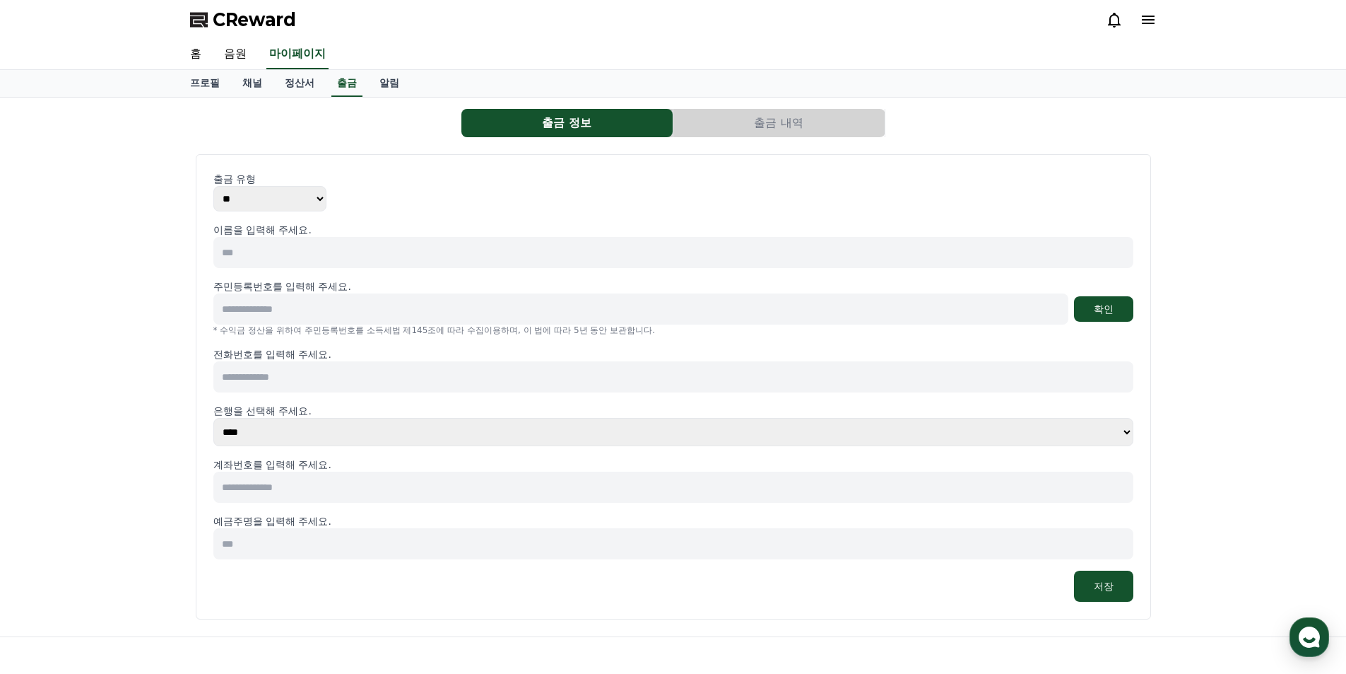
click at [324, 242] on input at bounding box center [673, 252] width 920 height 31
type input "***"
click at [230, 56] on link "음원" at bounding box center [235, 55] width 45 height 30
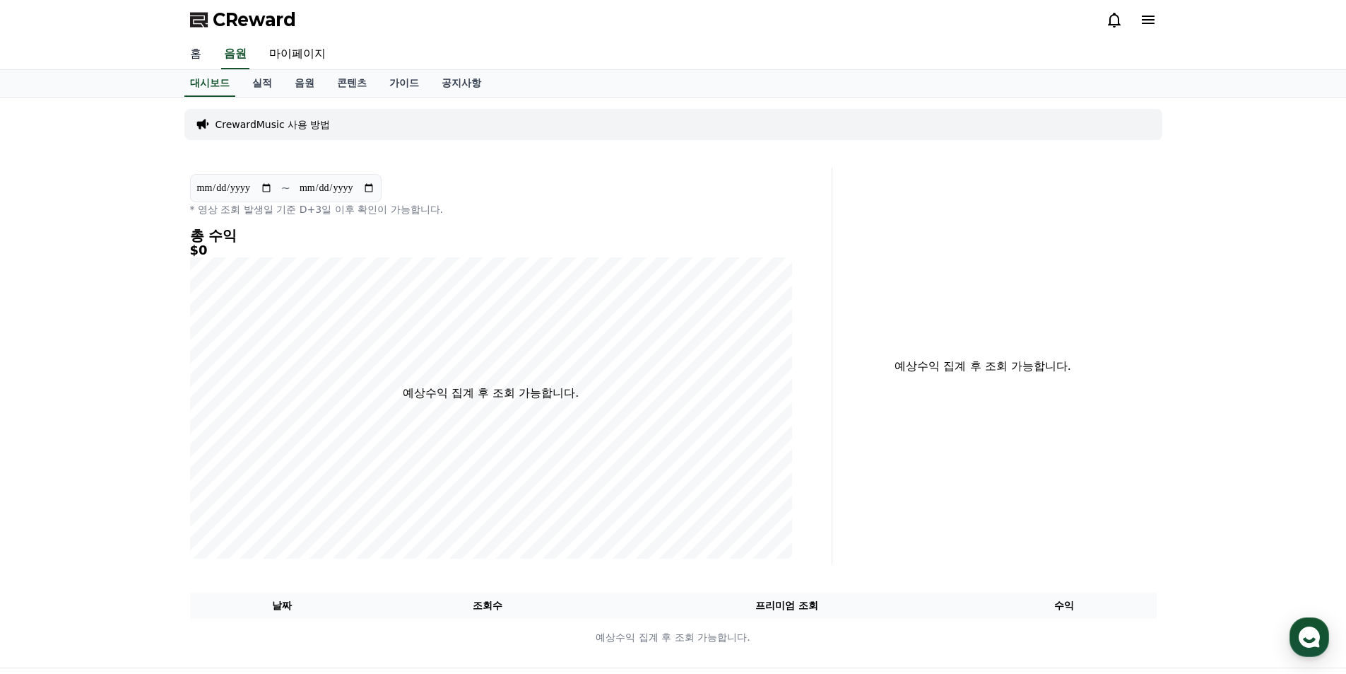
click at [197, 52] on link "홈" at bounding box center [196, 55] width 34 height 30
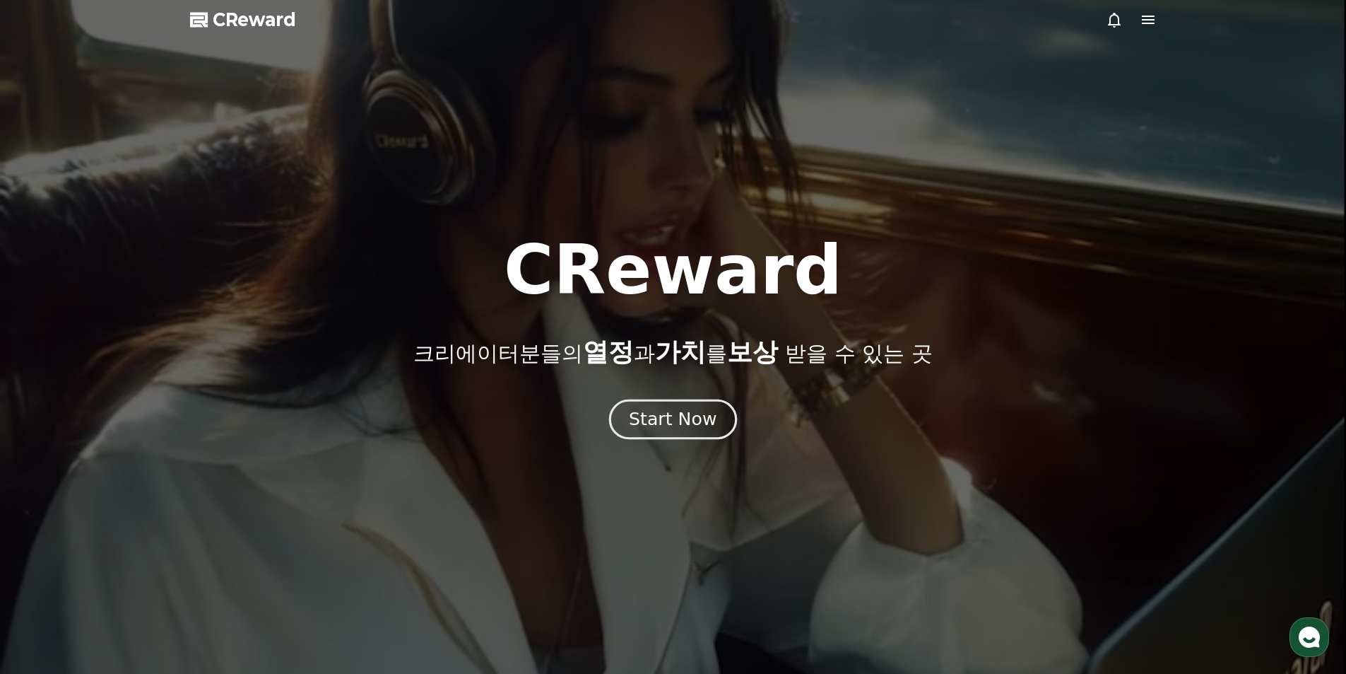
click at [662, 425] on div "Start Now" at bounding box center [673, 419] width 88 height 24
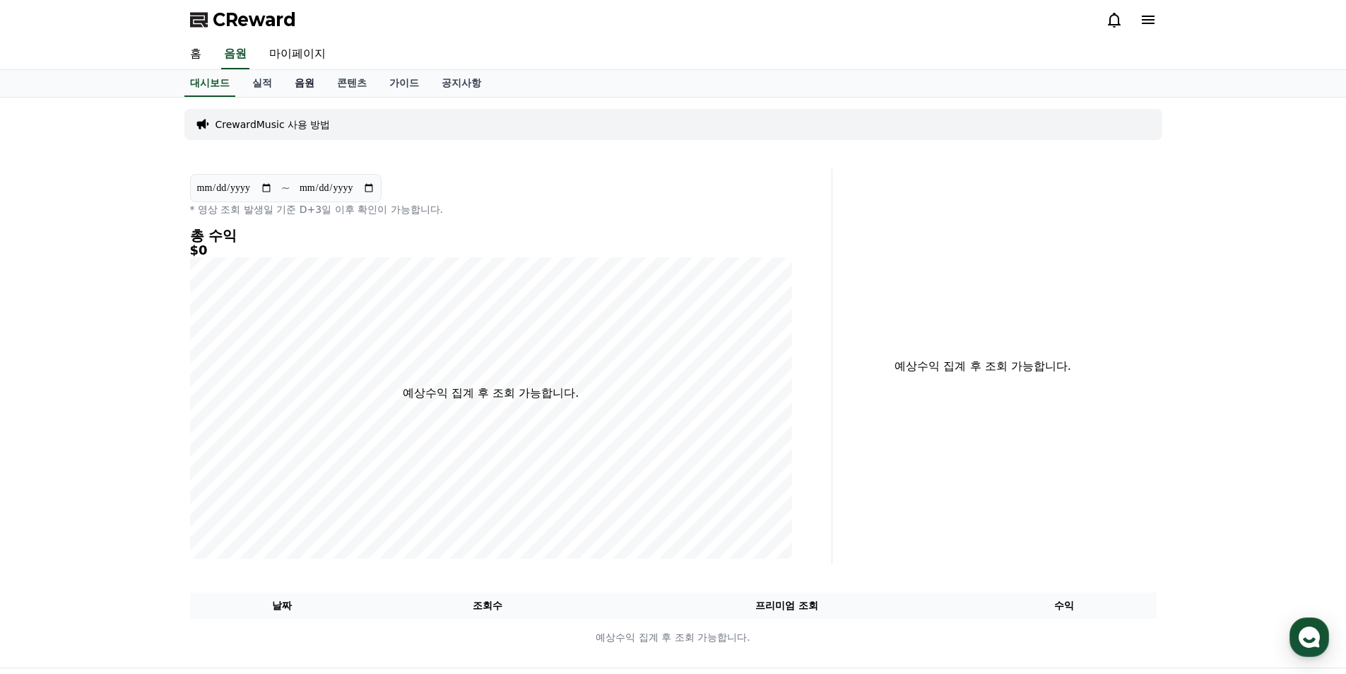
click at [289, 86] on link "음원" at bounding box center [304, 83] width 42 height 27
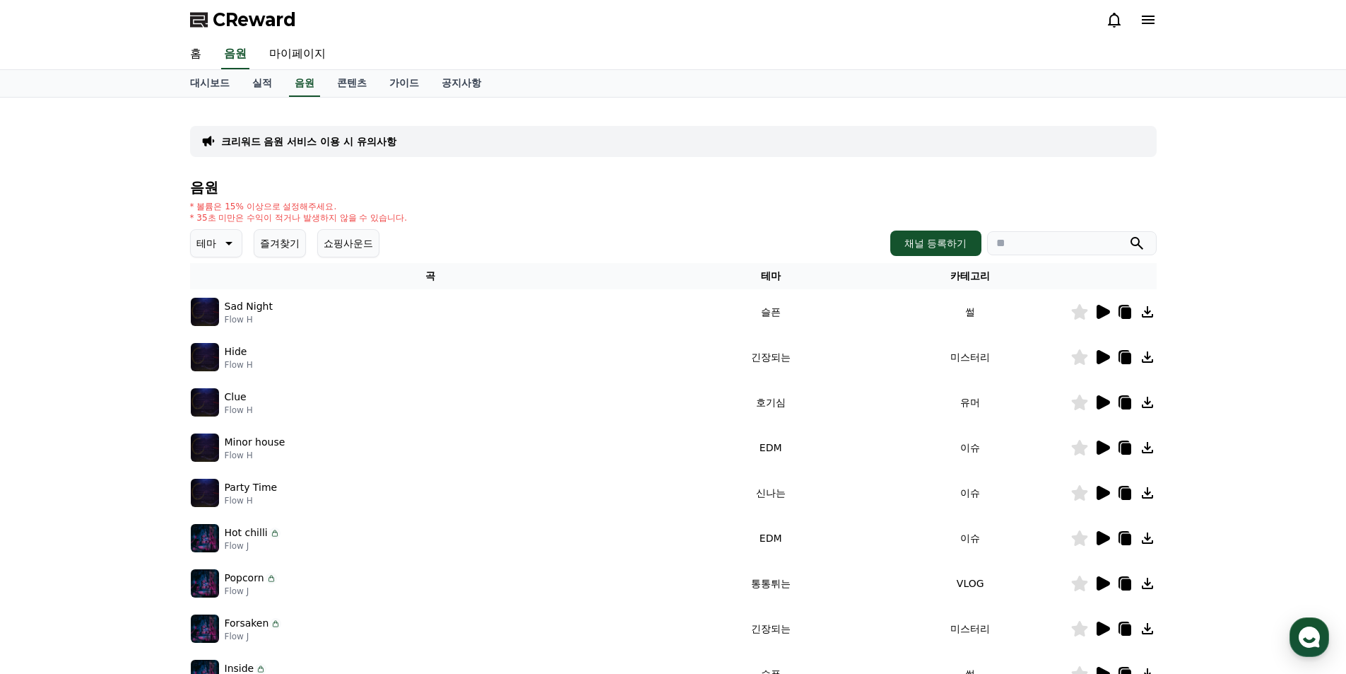
click at [233, 250] on icon at bounding box center [227, 243] width 17 height 17
click at [221, 339] on button "신나는" at bounding box center [212, 336] width 41 height 31
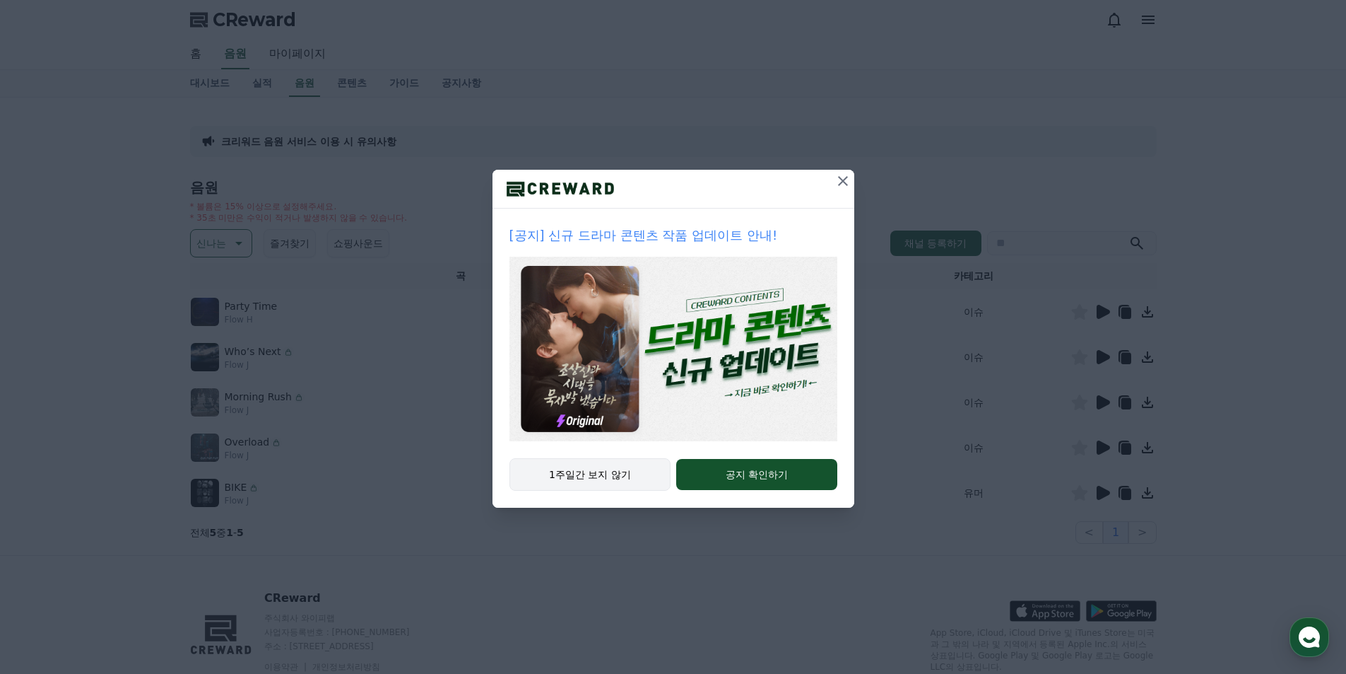
click at [622, 471] on button "1주일간 보지 않기" at bounding box center [591, 474] width 162 height 33
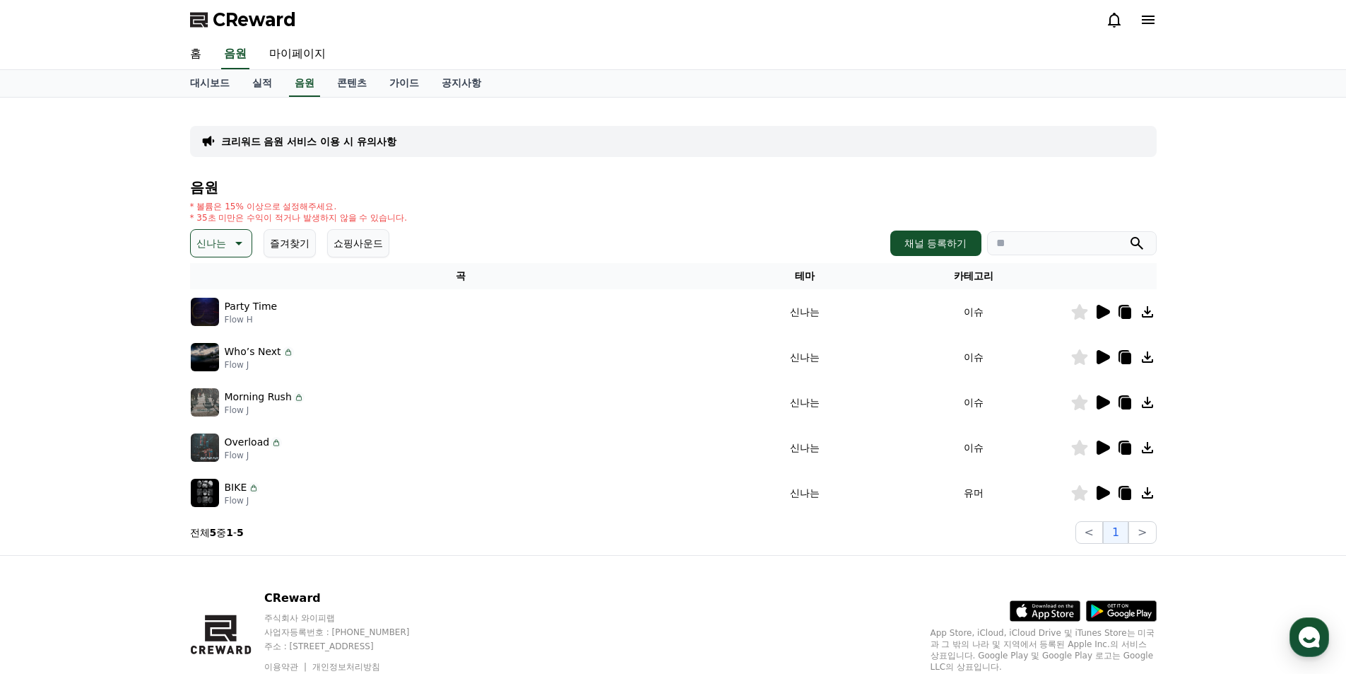
click at [1098, 310] on icon at bounding box center [1103, 312] width 13 height 14
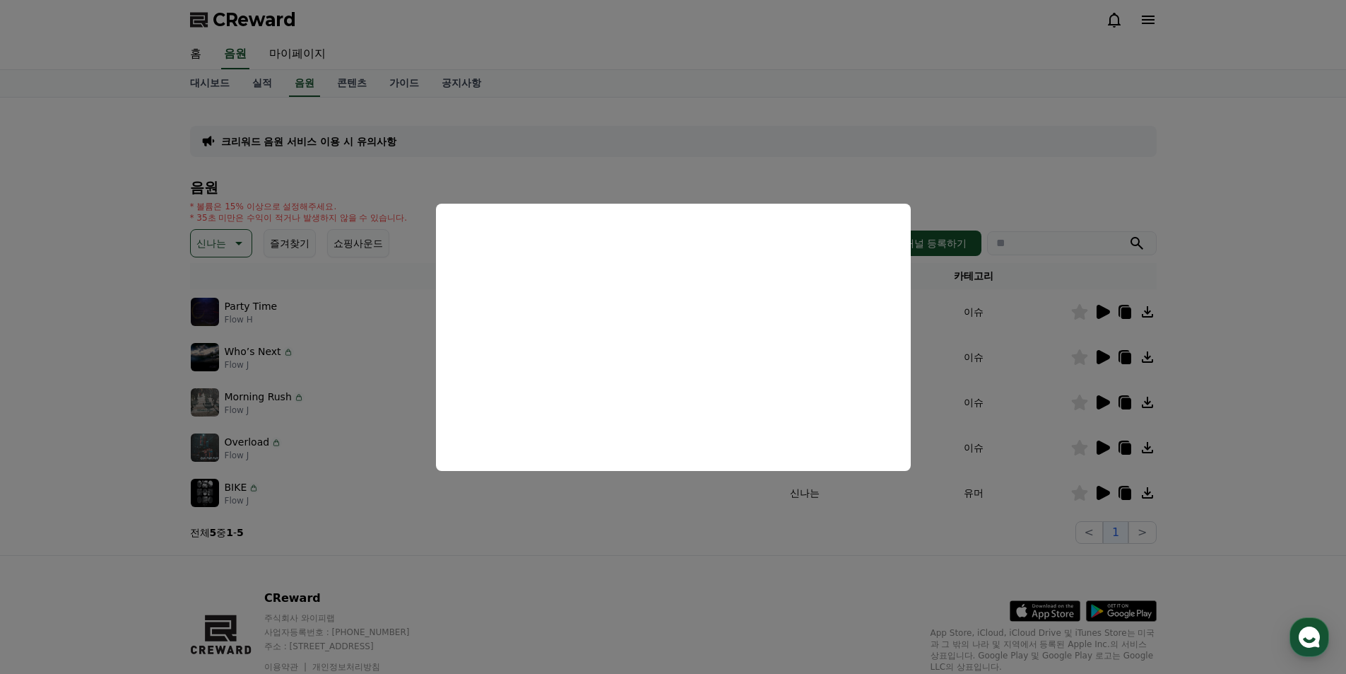
click at [880, 515] on button "close modal" at bounding box center [673, 337] width 1346 height 674
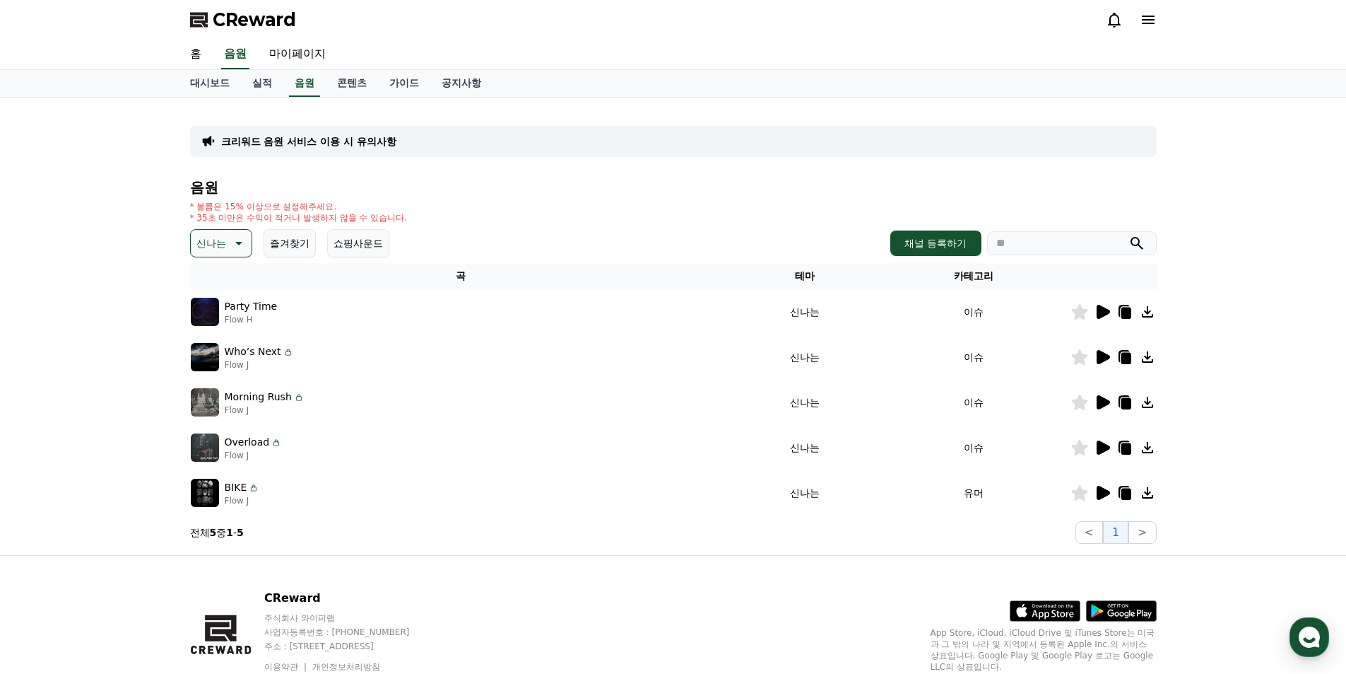
click at [1104, 361] on icon at bounding box center [1103, 357] width 13 height 14
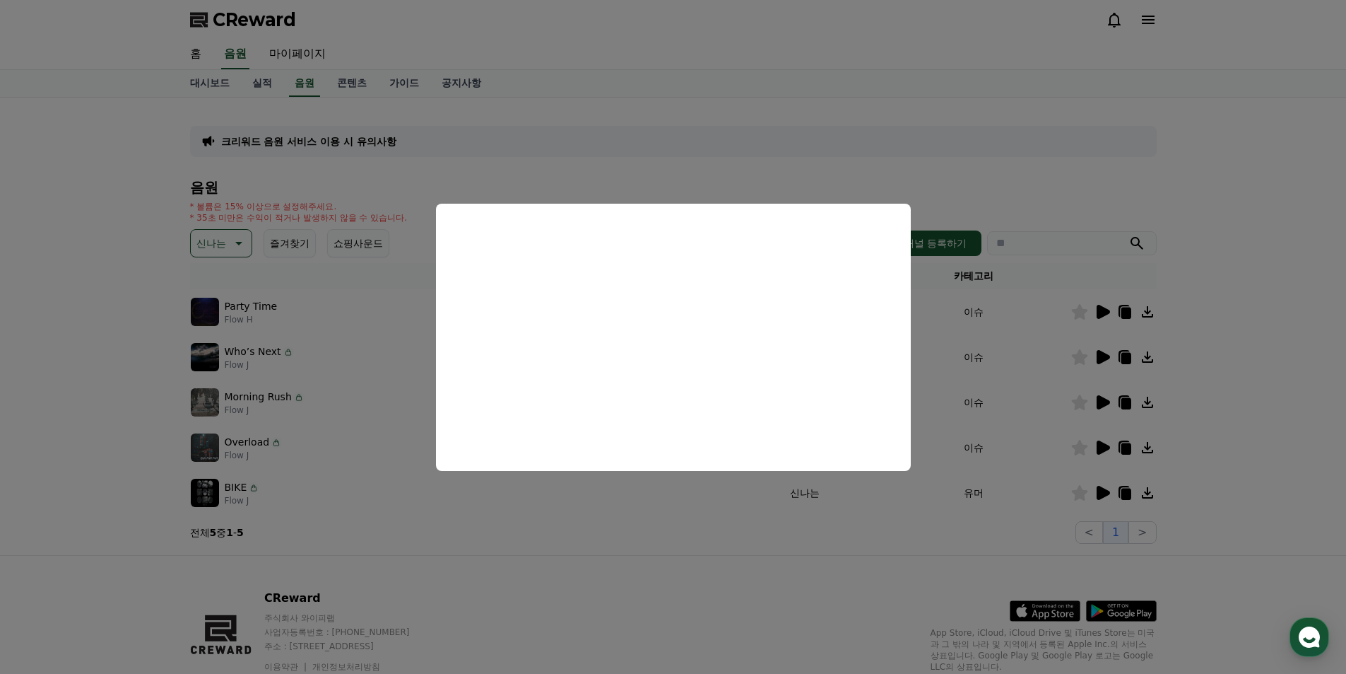
click at [844, 515] on button "close modal" at bounding box center [673, 337] width 1346 height 674
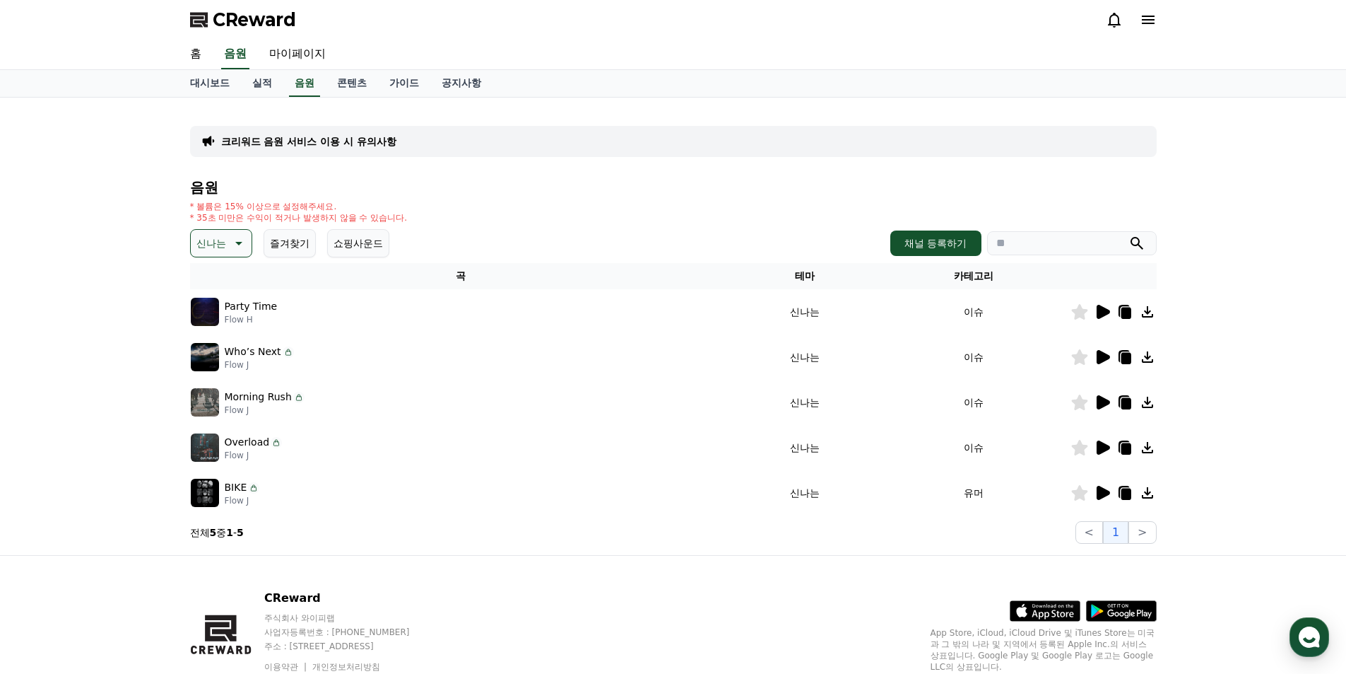
click at [1107, 402] on icon at bounding box center [1103, 402] width 13 height 14
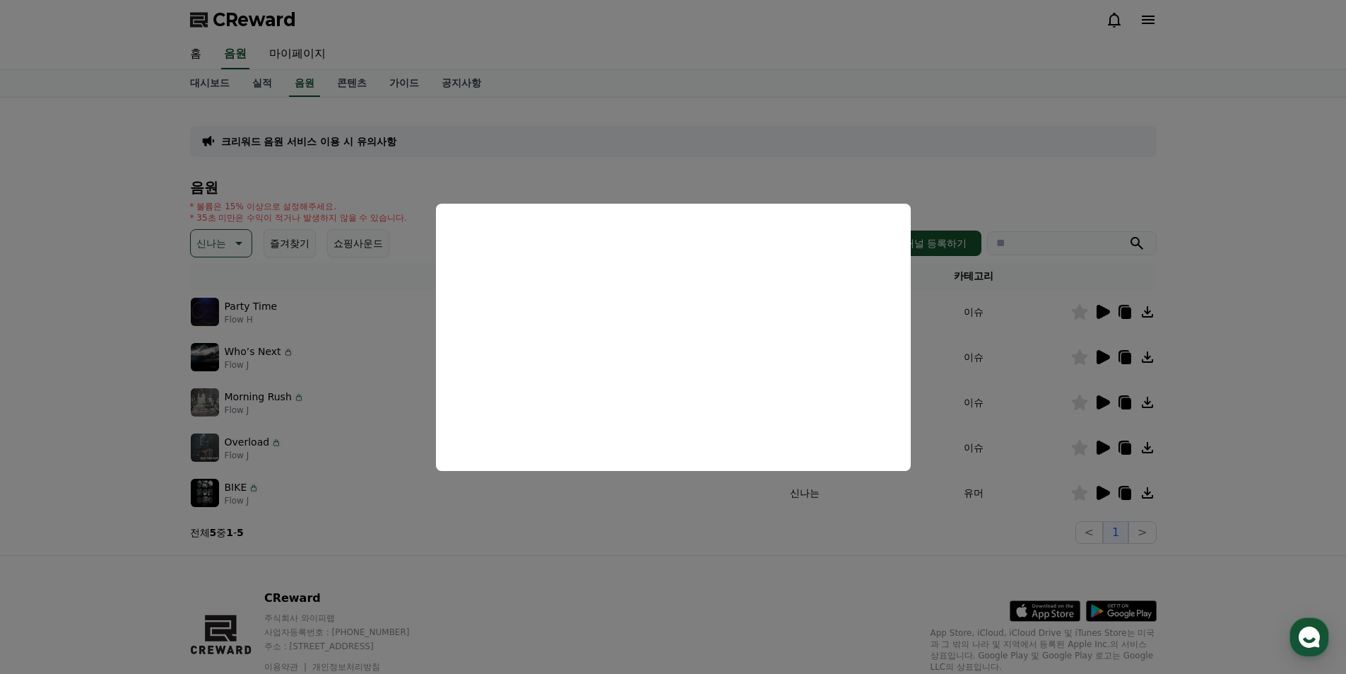
click at [725, 534] on button "close modal" at bounding box center [673, 337] width 1346 height 674
